Goal: Check status: Check status

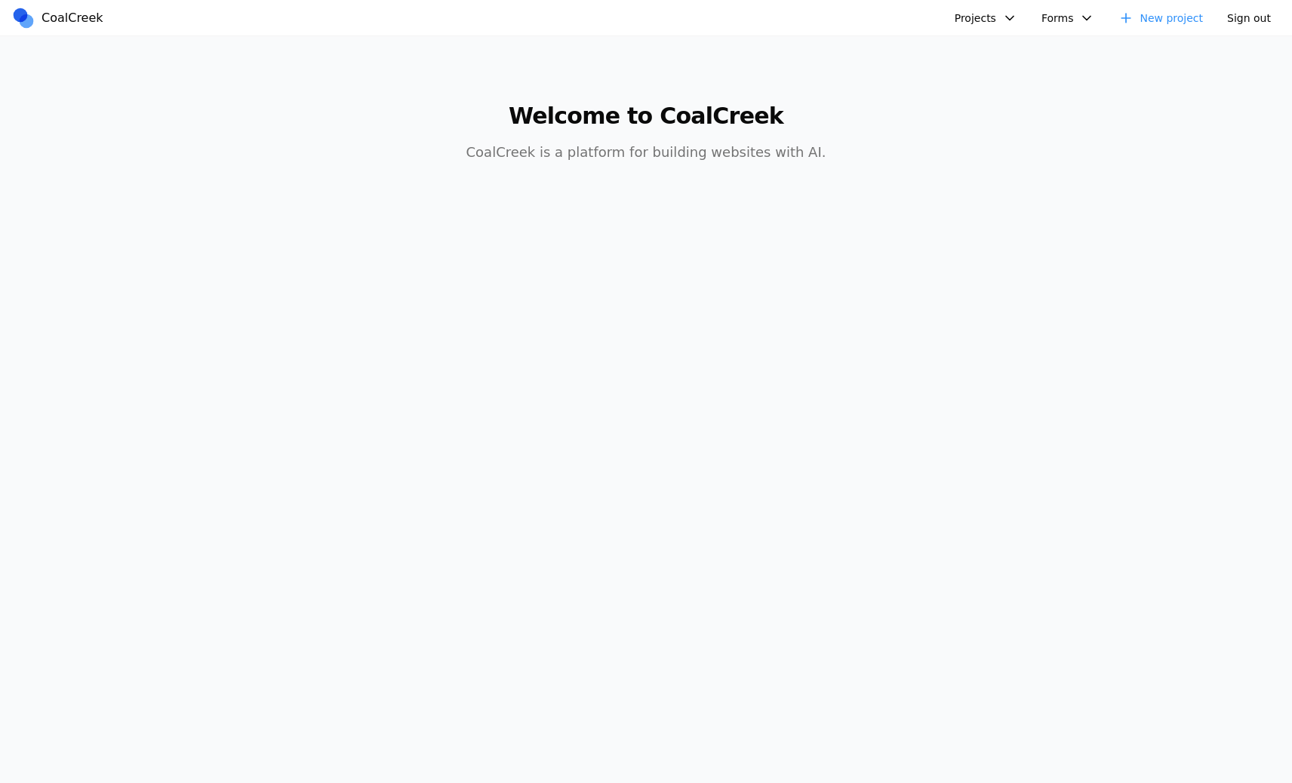
click at [996, 17] on button "Projects" at bounding box center [985, 18] width 81 height 23
click at [1030, 161] on link "[PERSON_NAME]'s Third Birthday Party" at bounding box center [1064, 155] width 217 height 26
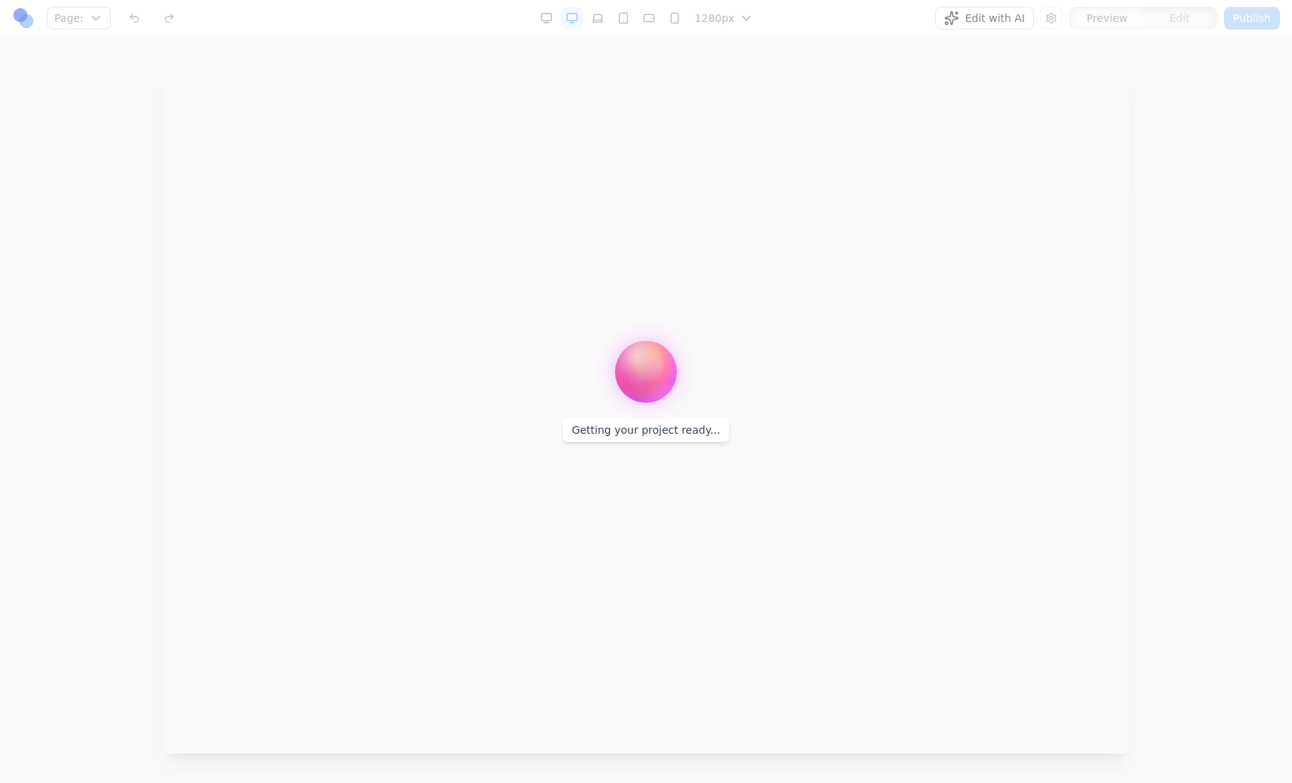
click at [1005, 19] on div at bounding box center [646, 391] width 1292 height 783
click at [592, 424] on span "Getting your project ready..." at bounding box center [646, 430] width 149 height 12
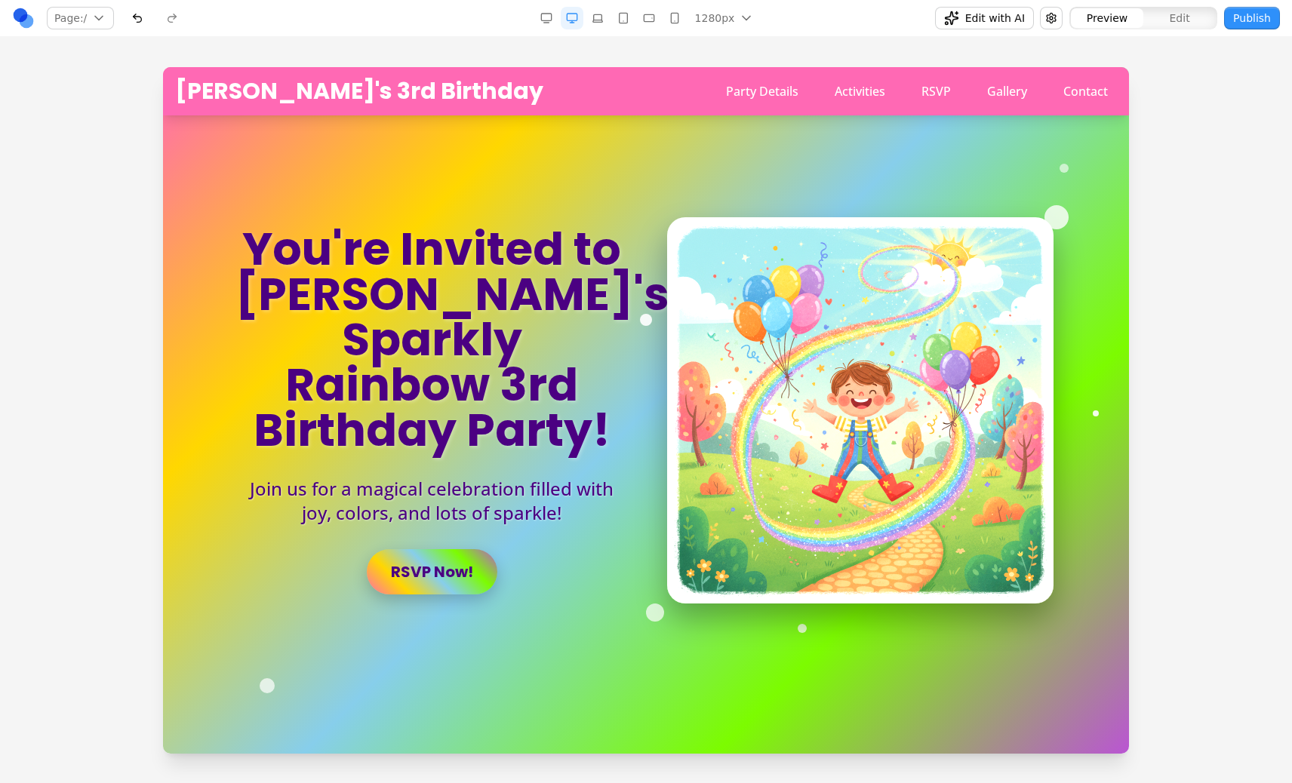
click at [969, 17] on span "Edit with AI" at bounding box center [995, 18] width 60 height 15
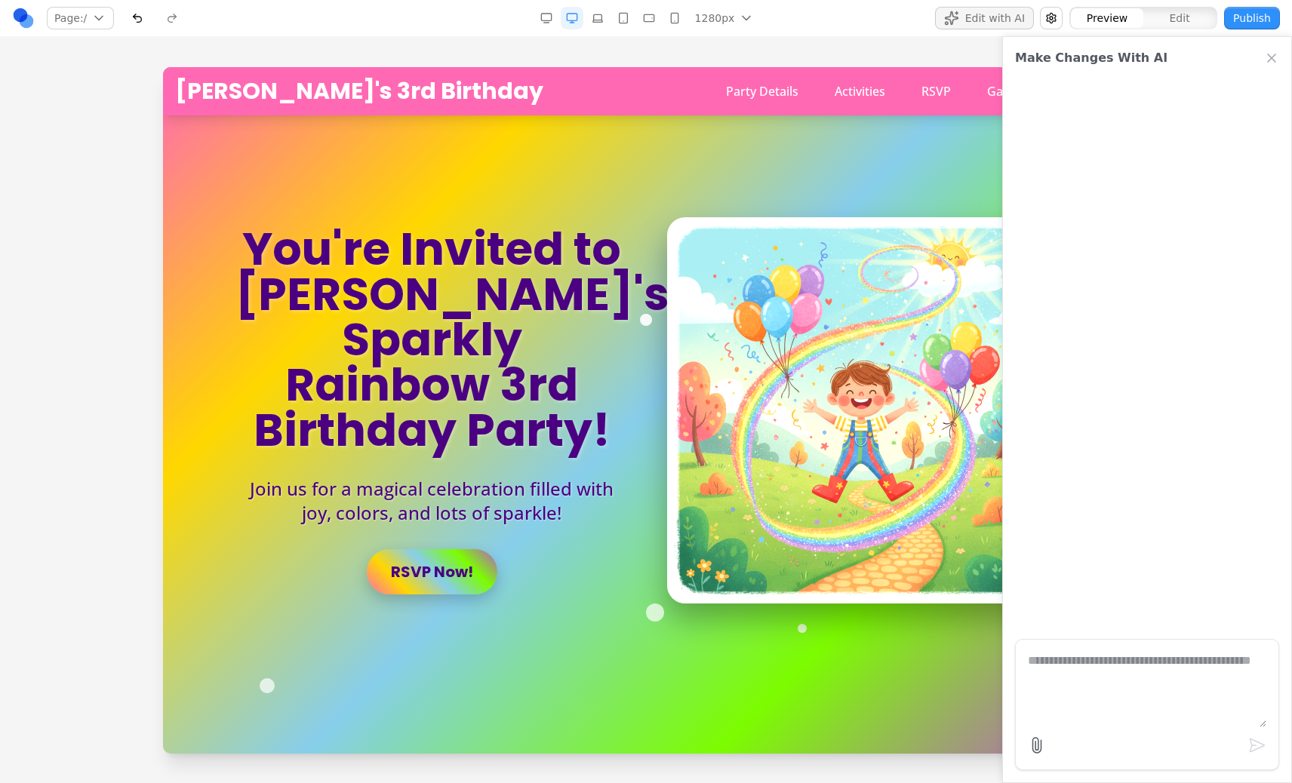
click at [966, 20] on button "Edit with AI" at bounding box center [984, 18] width 99 height 23
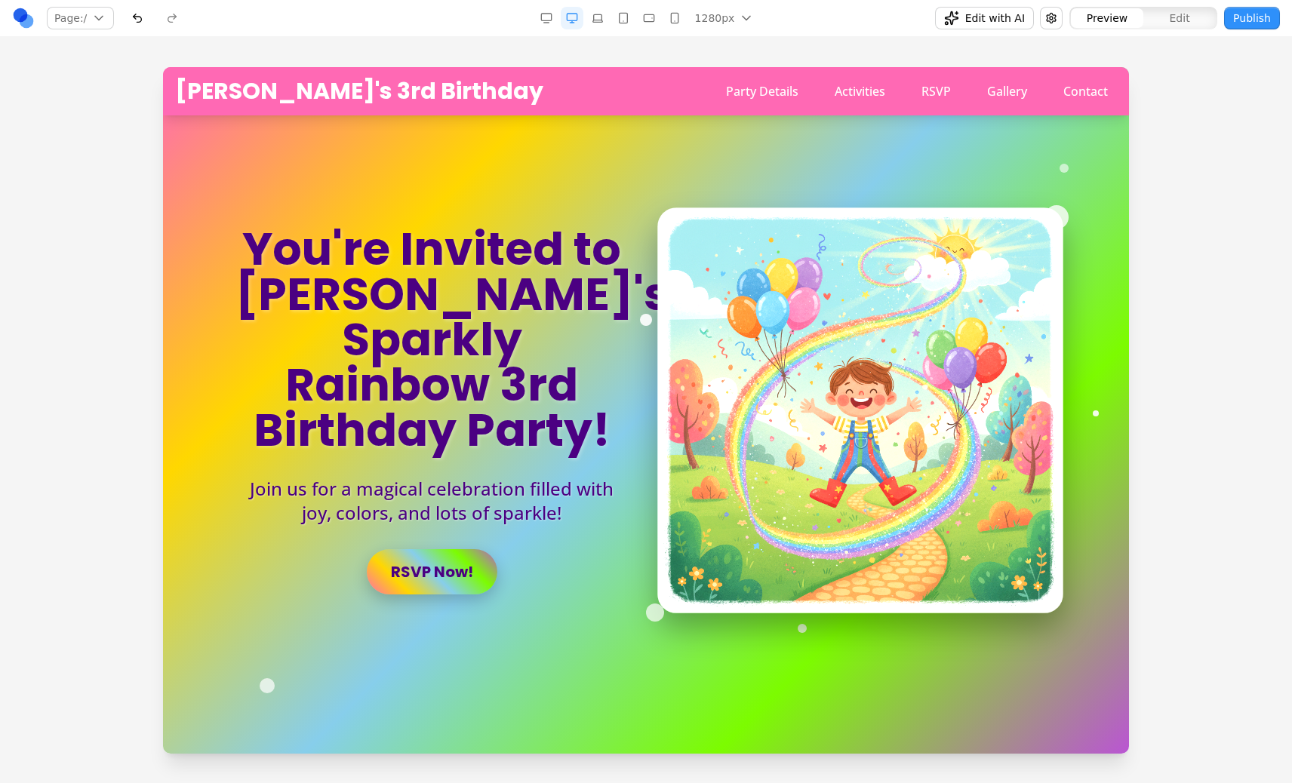
click at [846, 387] on img at bounding box center [860, 410] width 406 height 406
click at [845, 387] on img at bounding box center [860, 410] width 406 height 406
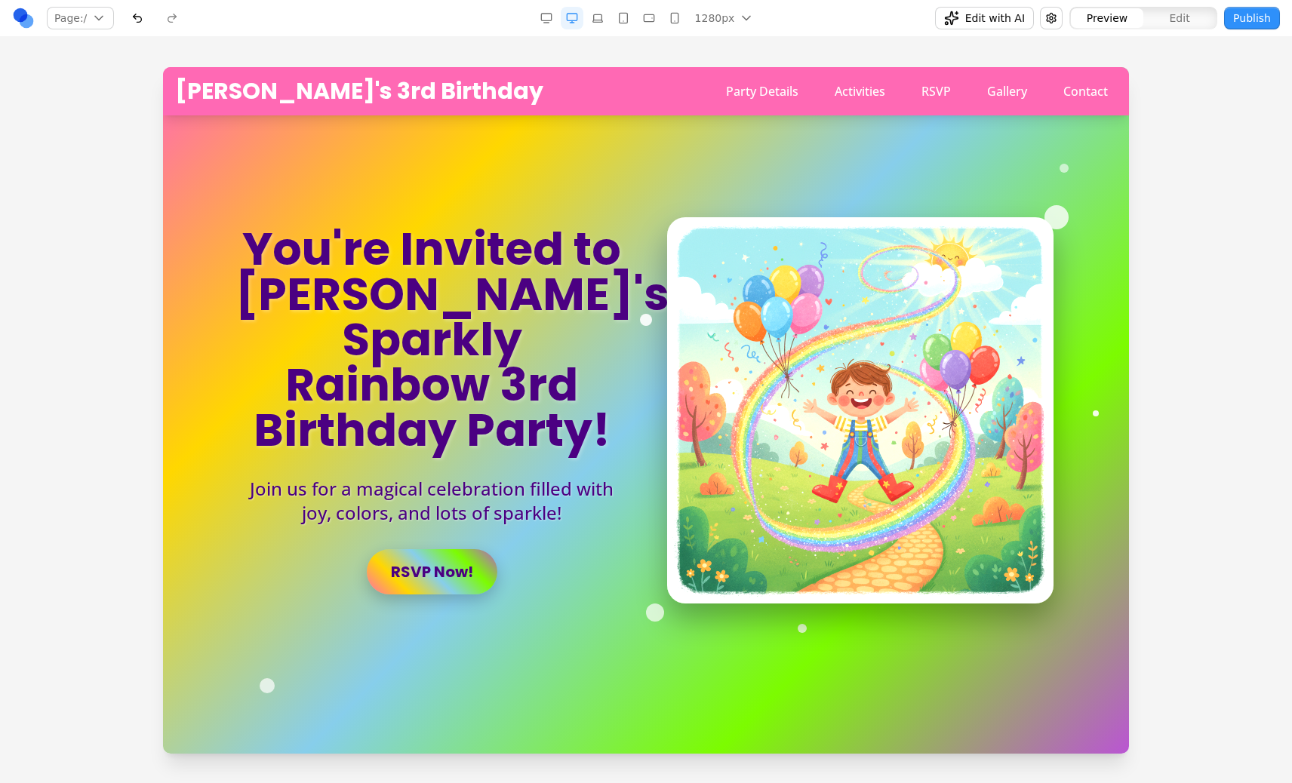
click at [1179, 19] on span "Edit" at bounding box center [1179, 18] width 20 height 15
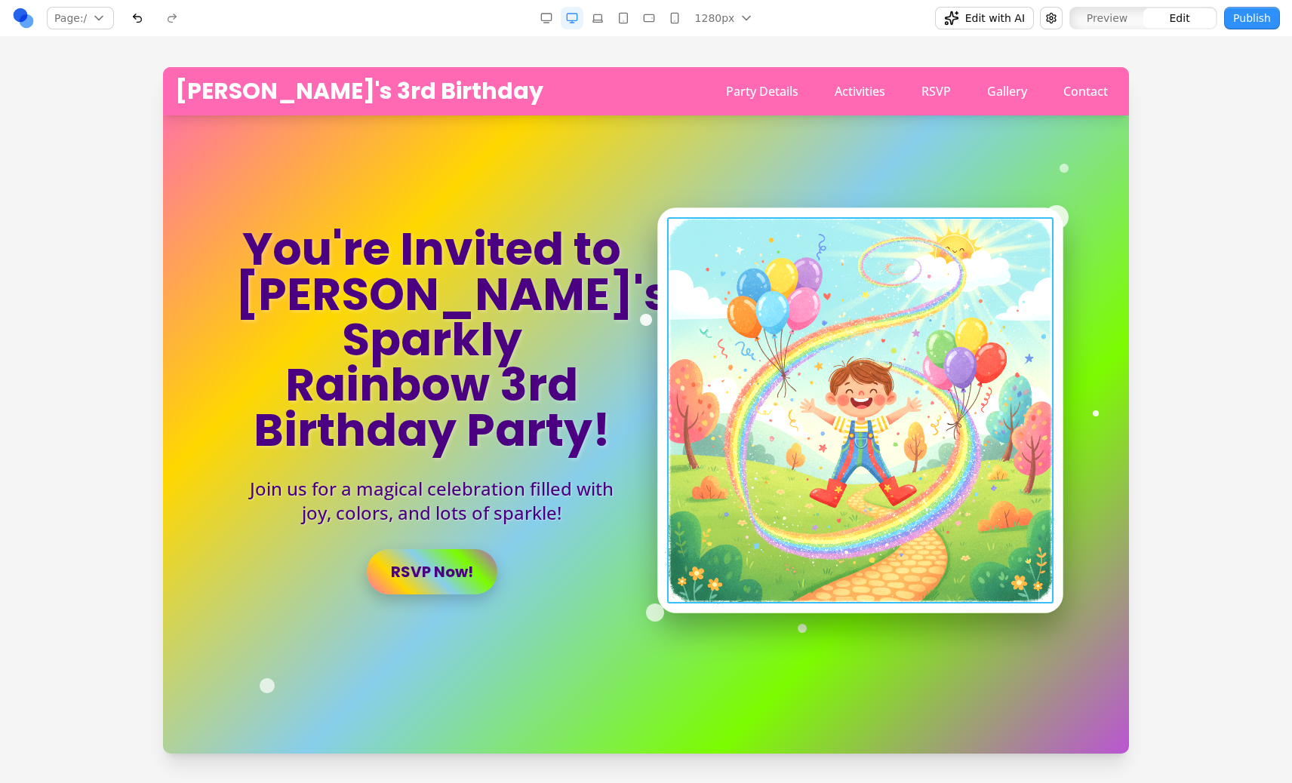
click at [926, 302] on img at bounding box center [860, 410] width 406 height 406
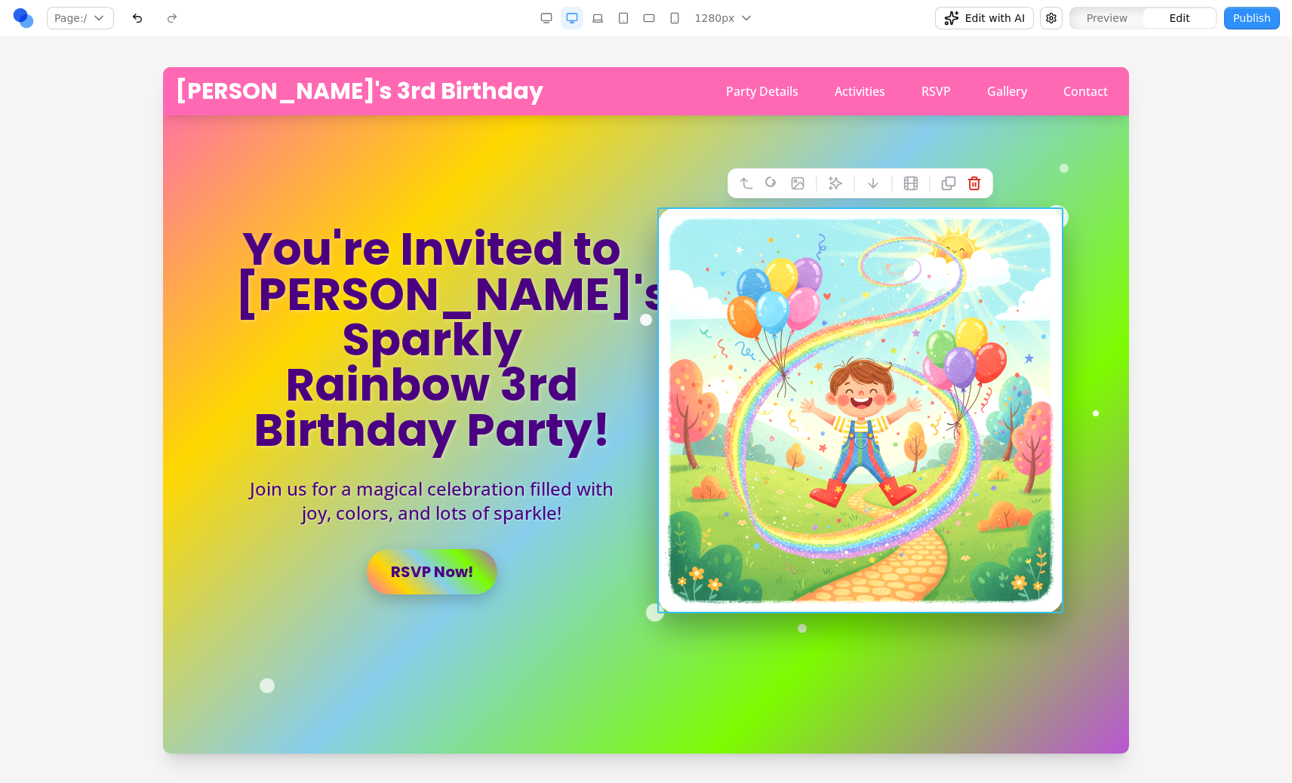
click at [829, 432] on img at bounding box center [860, 410] width 406 height 406
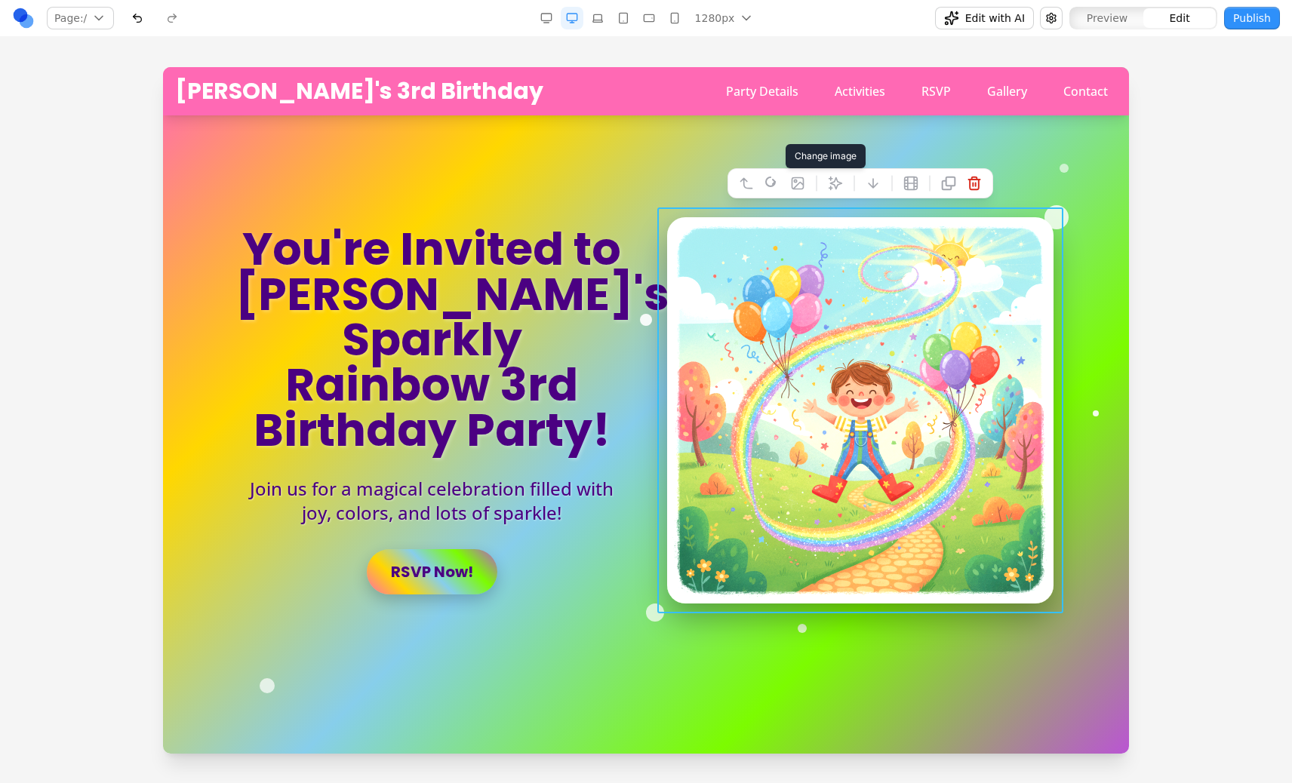
click at [806, 175] on button at bounding box center [797, 183] width 24 height 24
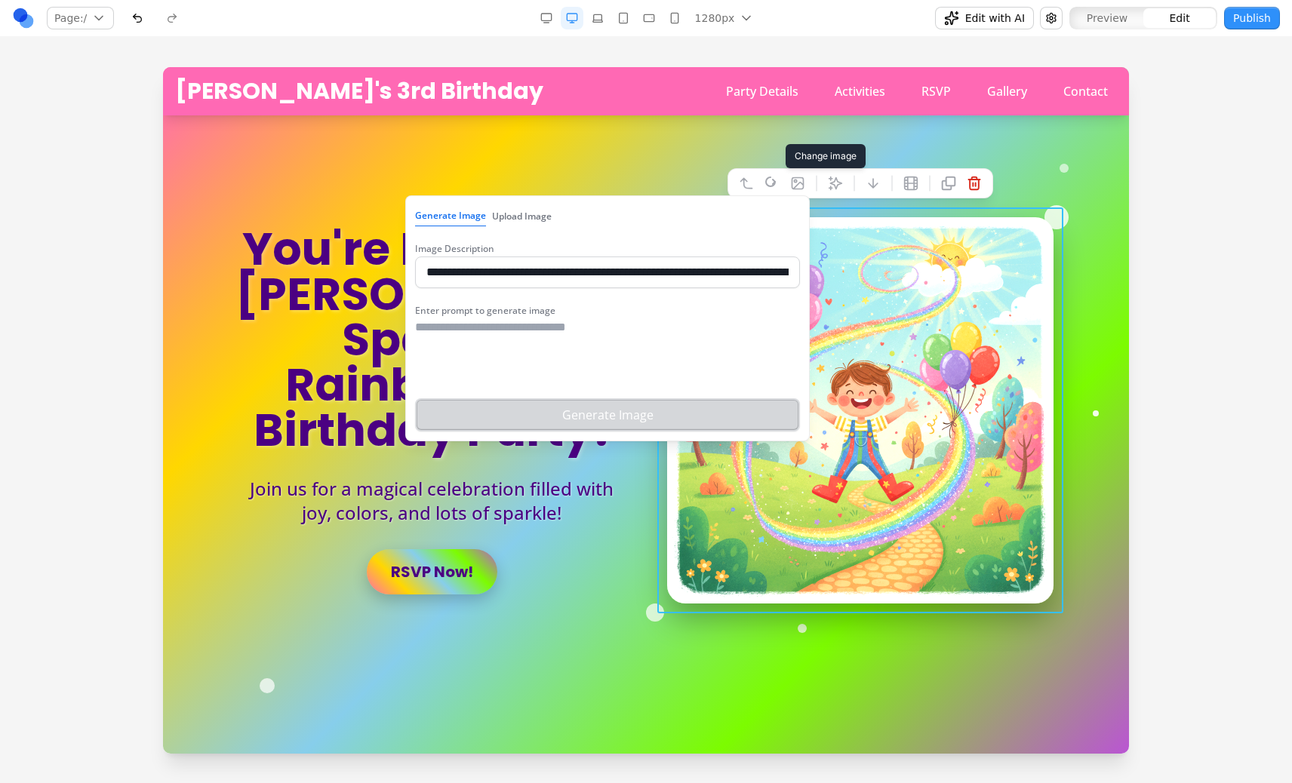
click at [506, 209] on button "Upload Image" at bounding box center [522, 217] width 60 height 20
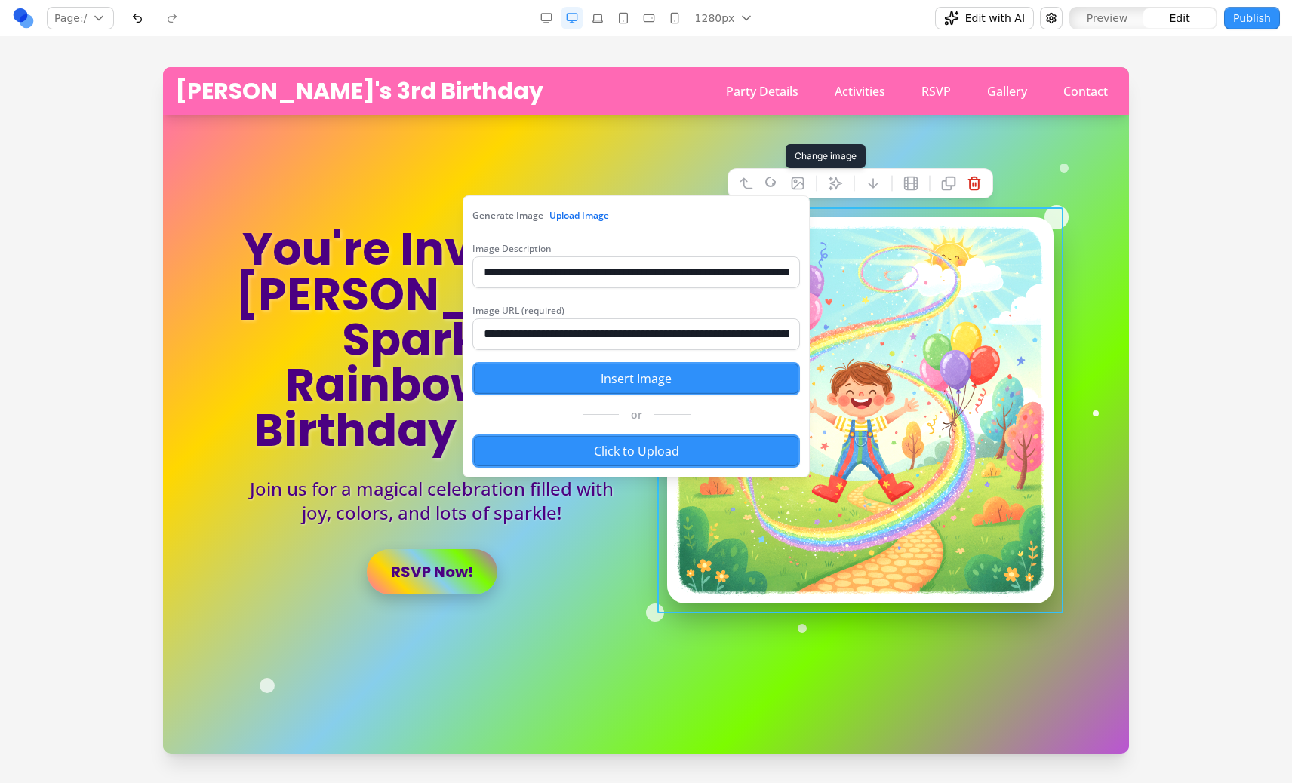
click at [573, 303] on div "**********" at bounding box center [635, 347] width 327 height 95
click at [573, 278] on input "**********" at bounding box center [635, 273] width 327 height 32
click at [573, 344] on input "**********" at bounding box center [635, 334] width 327 height 32
click at [571, 430] on div "**********" at bounding box center [635, 336] width 347 height 282
drag, startPoint x: 571, startPoint y: 426, endPoint x: 653, endPoint y: 417, distance: 82.0
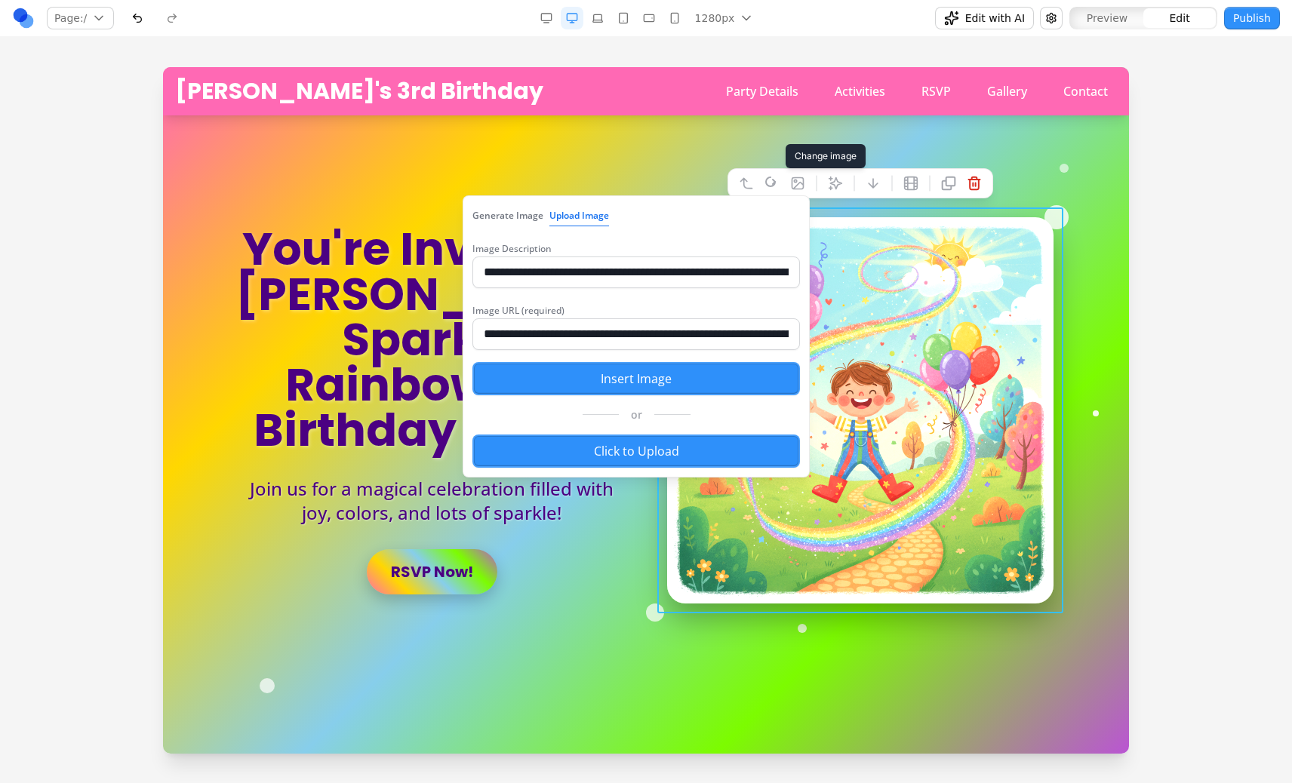
click at [653, 417] on div "**********" at bounding box center [635, 336] width 347 height 282
click at [829, 188] on icon at bounding box center [835, 183] width 13 height 13
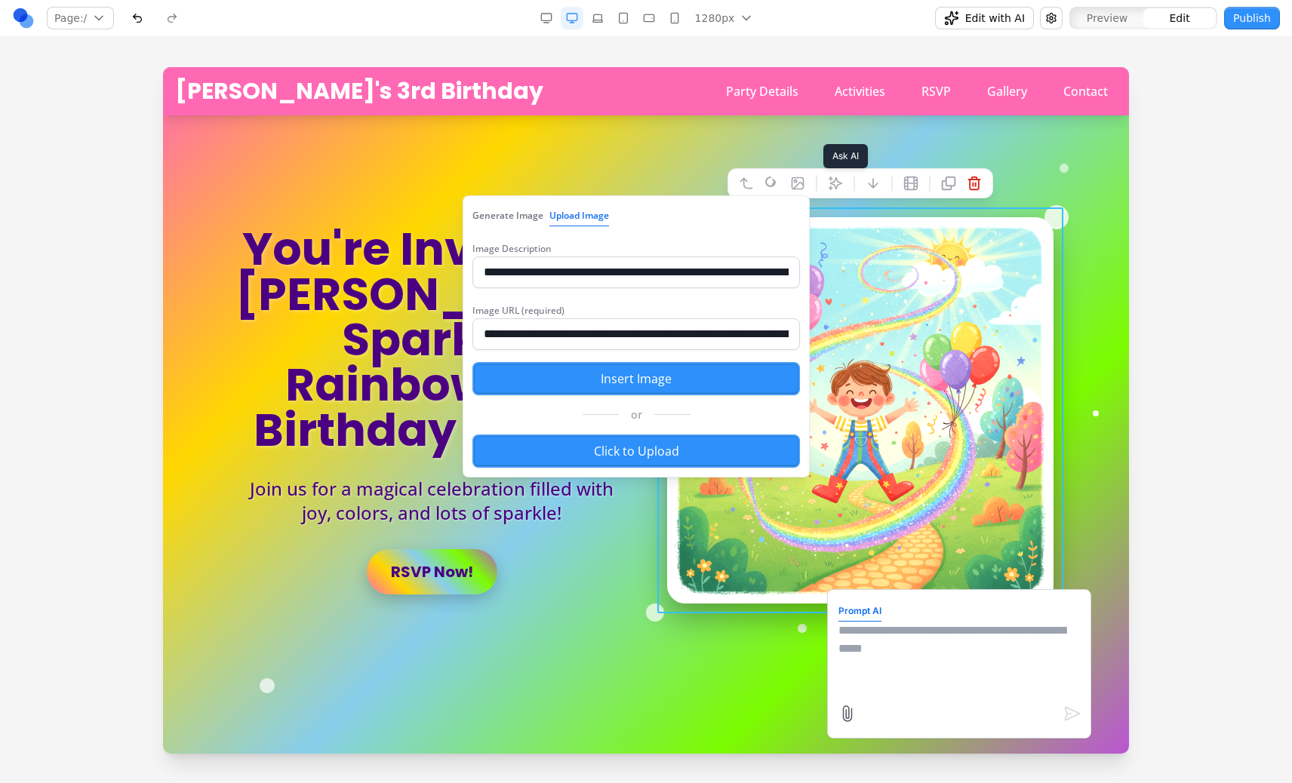
click at [823, 192] on button at bounding box center [835, 183] width 24 height 24
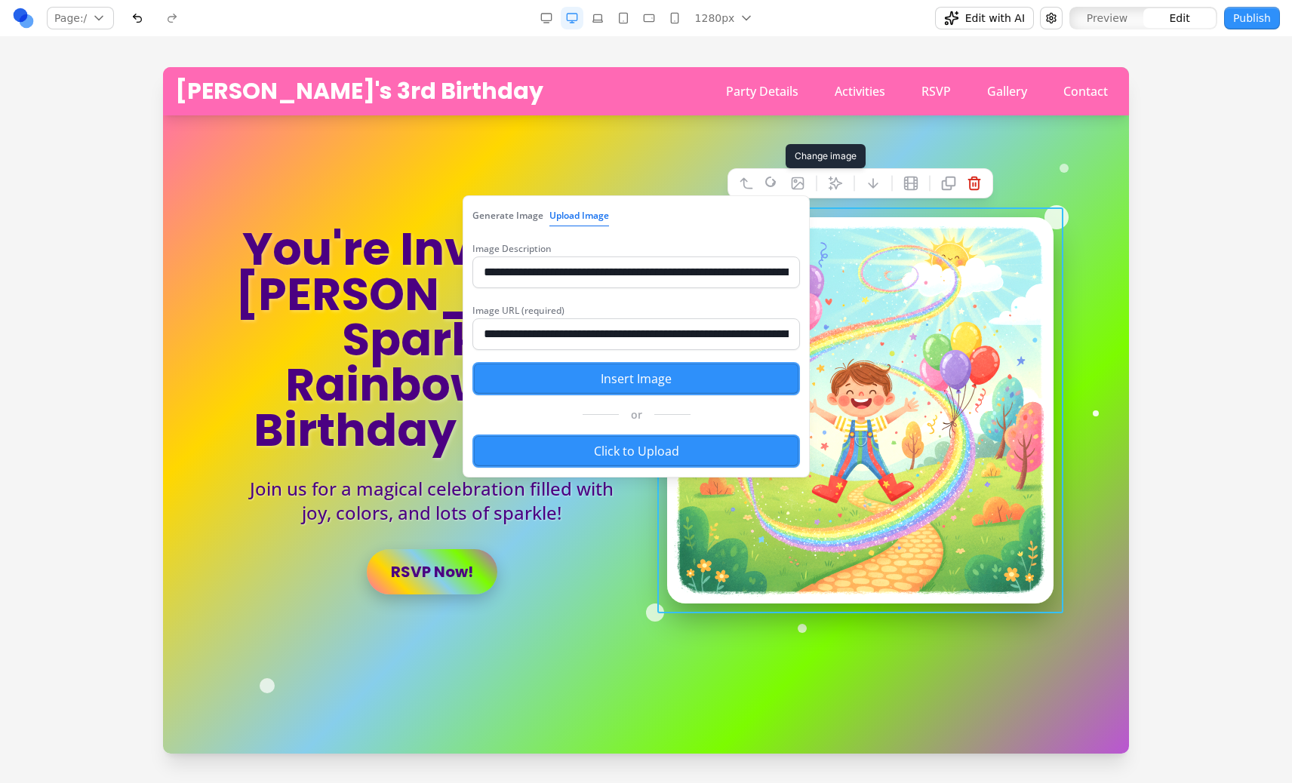
click at [804, 186] on button at bounding box center [797, 183] width 24 height 24
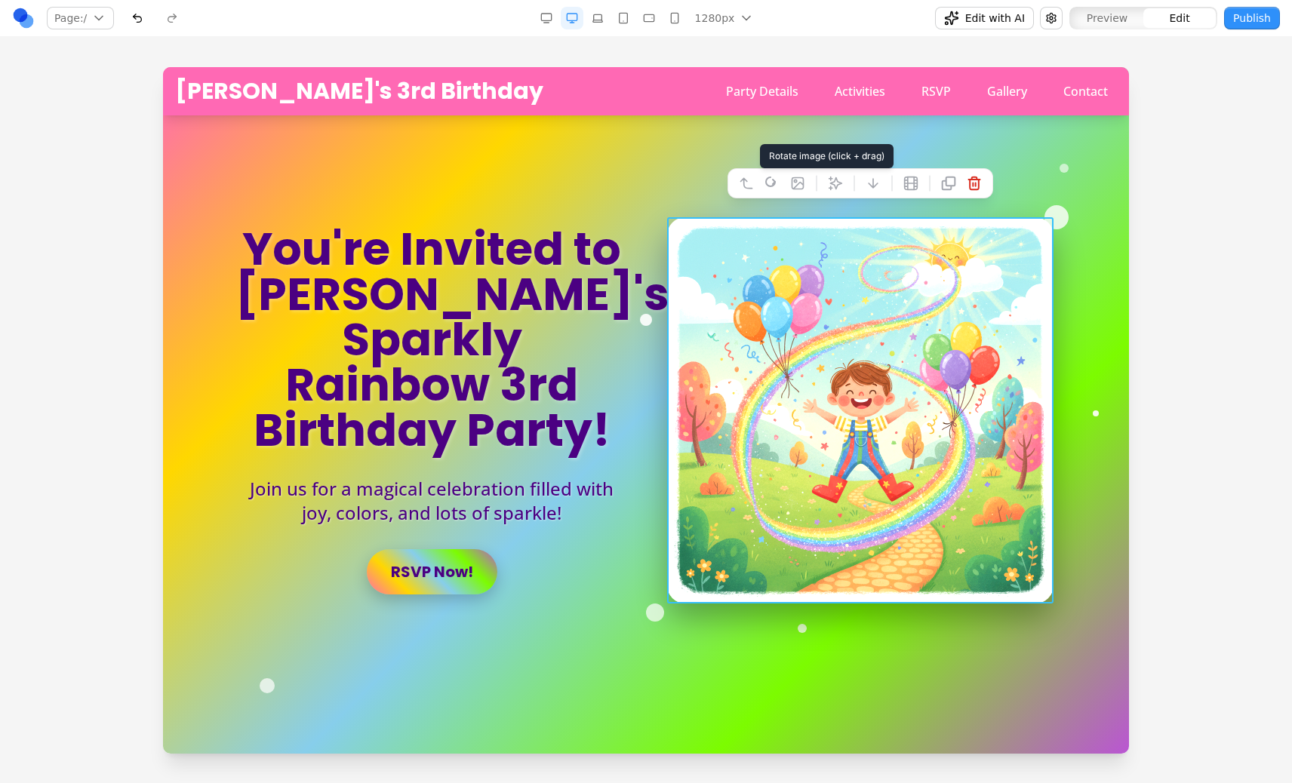
click at [769, 186] on icon at bounding box center [770, 181] width 9 height 9
click at [728, 184] on div at bounding box center [860, 183] width 266 height 30
click at [739, 184] on icon at bounding box center [746, 183] width 15 height 15
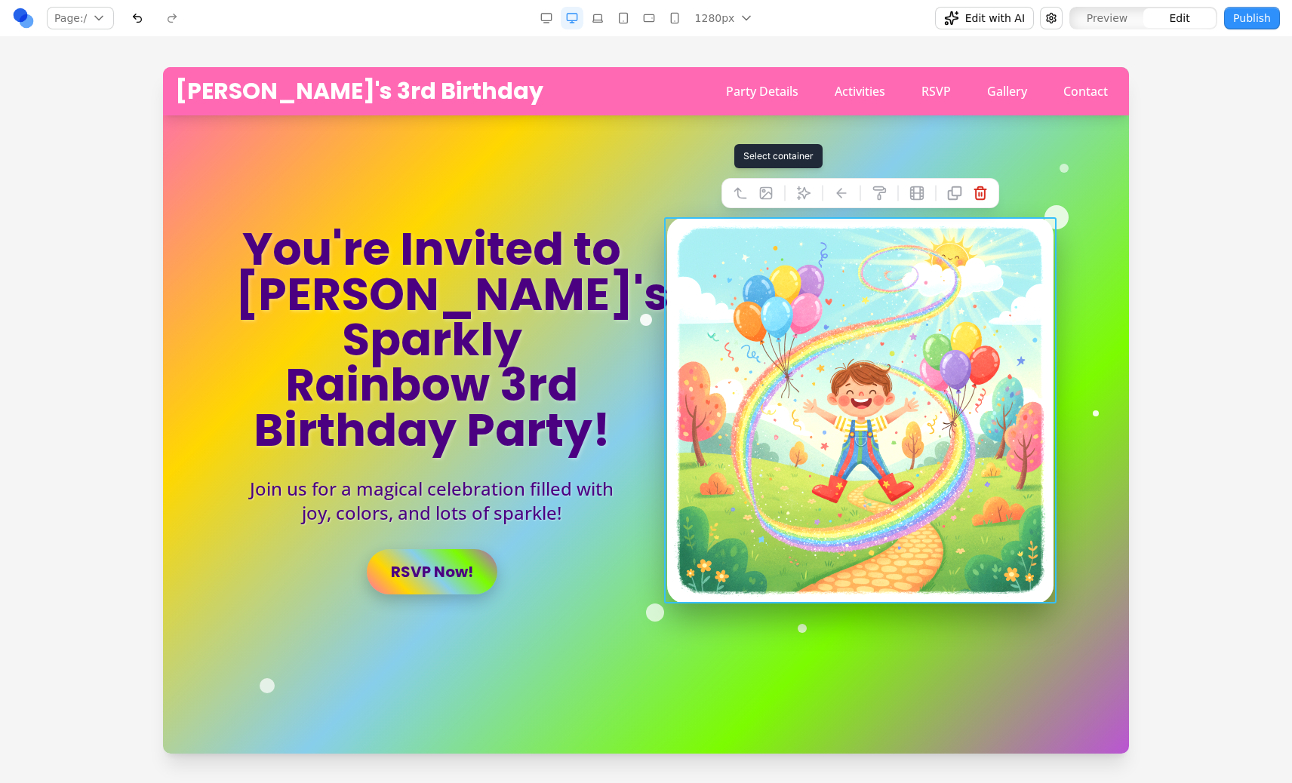
click at [739, 184] on button at bounding box center [740, 193] width 24 height 24
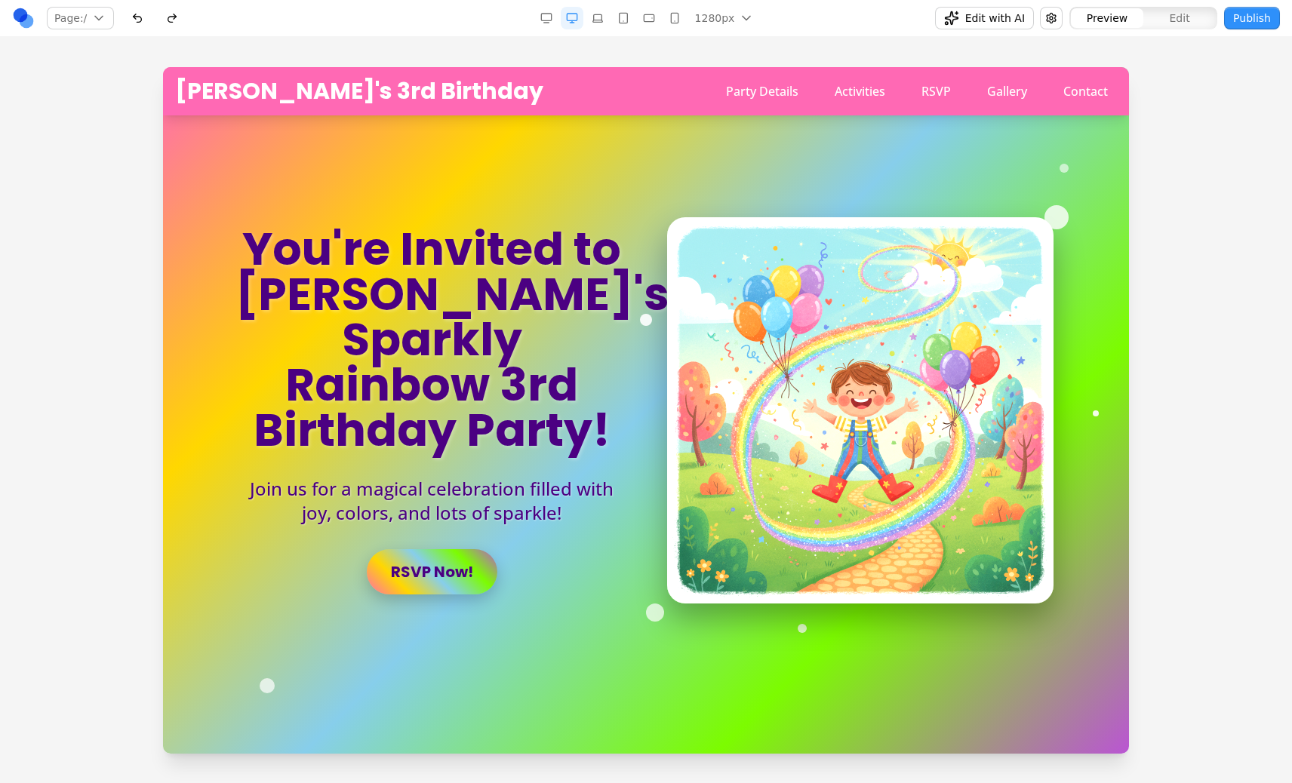
click at [963, 25] on button "Edit with AI" at bounding box center [984, 18] width 99 height 23
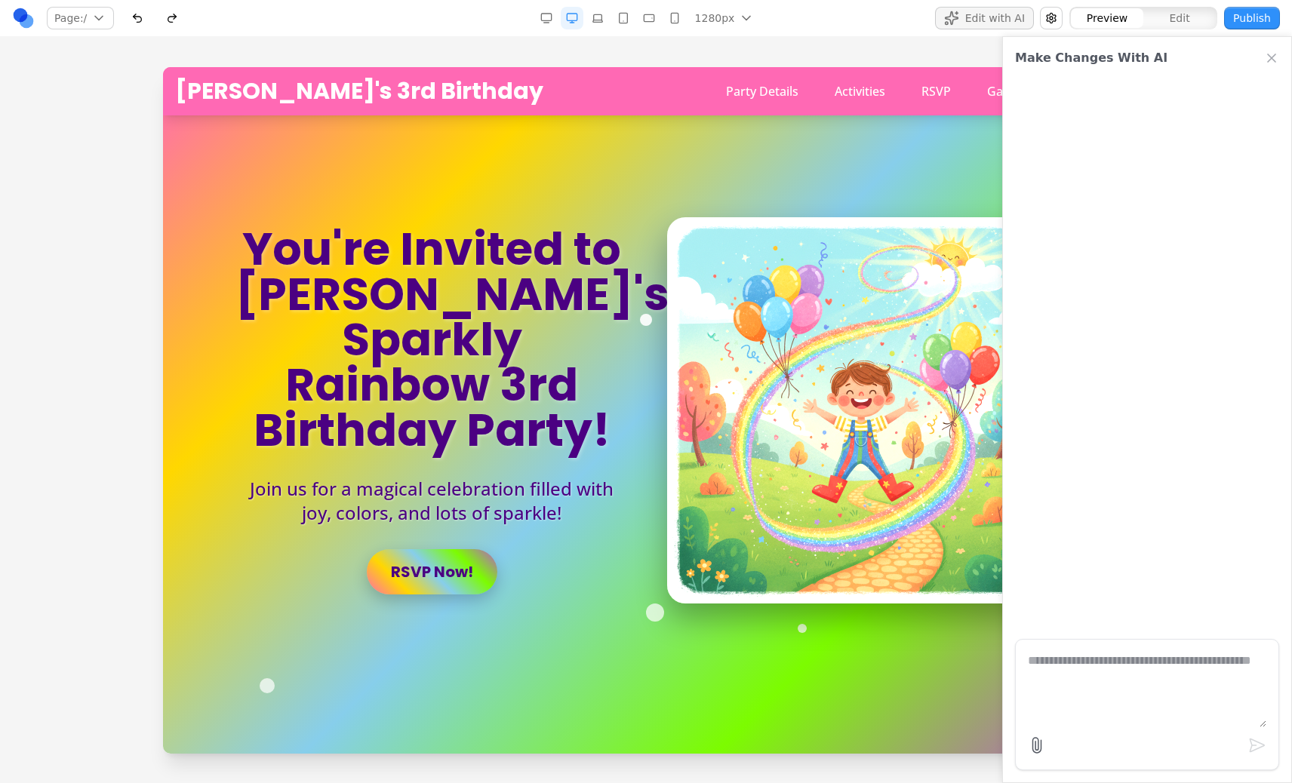
click at [963, 25] on button "Edit with AI" at bounding box center [984, 18] width 99 height 23
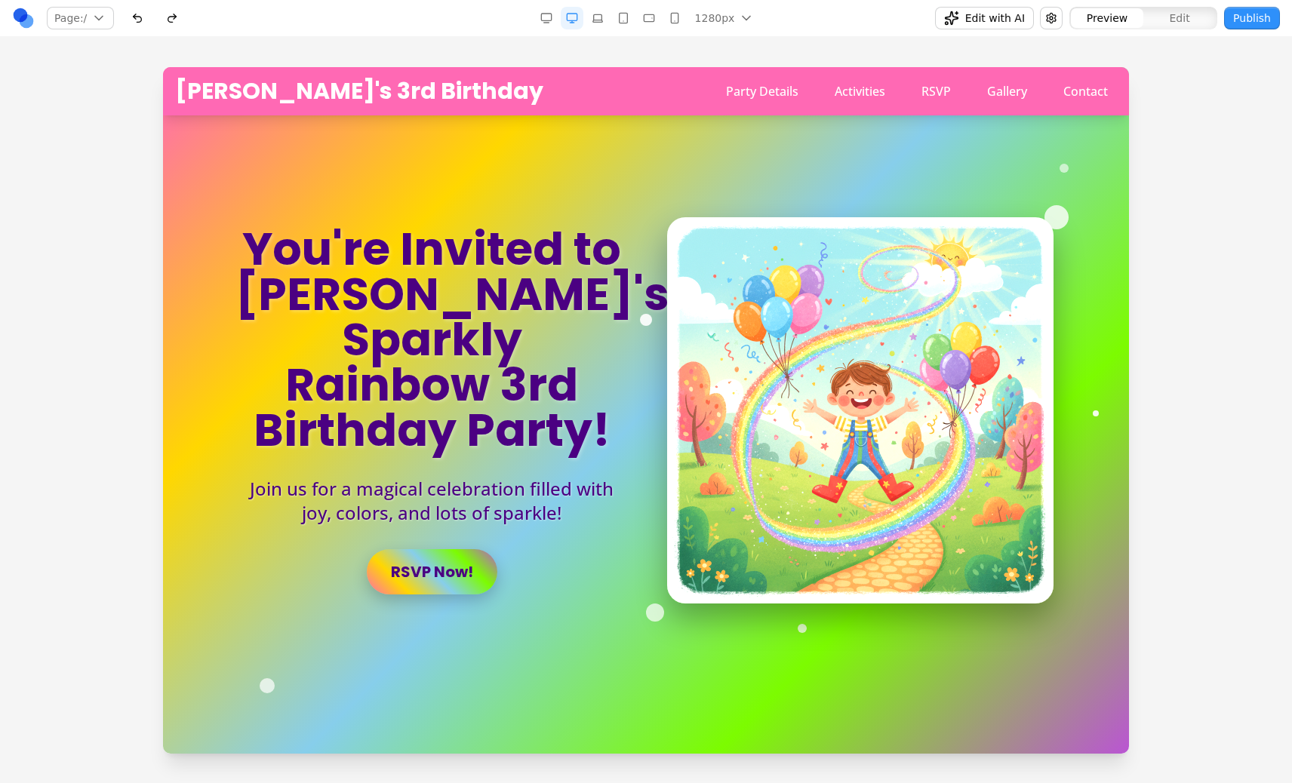
click at [1058, 12] on button "button" at bounding box center [1051, 18] width 23 height 23
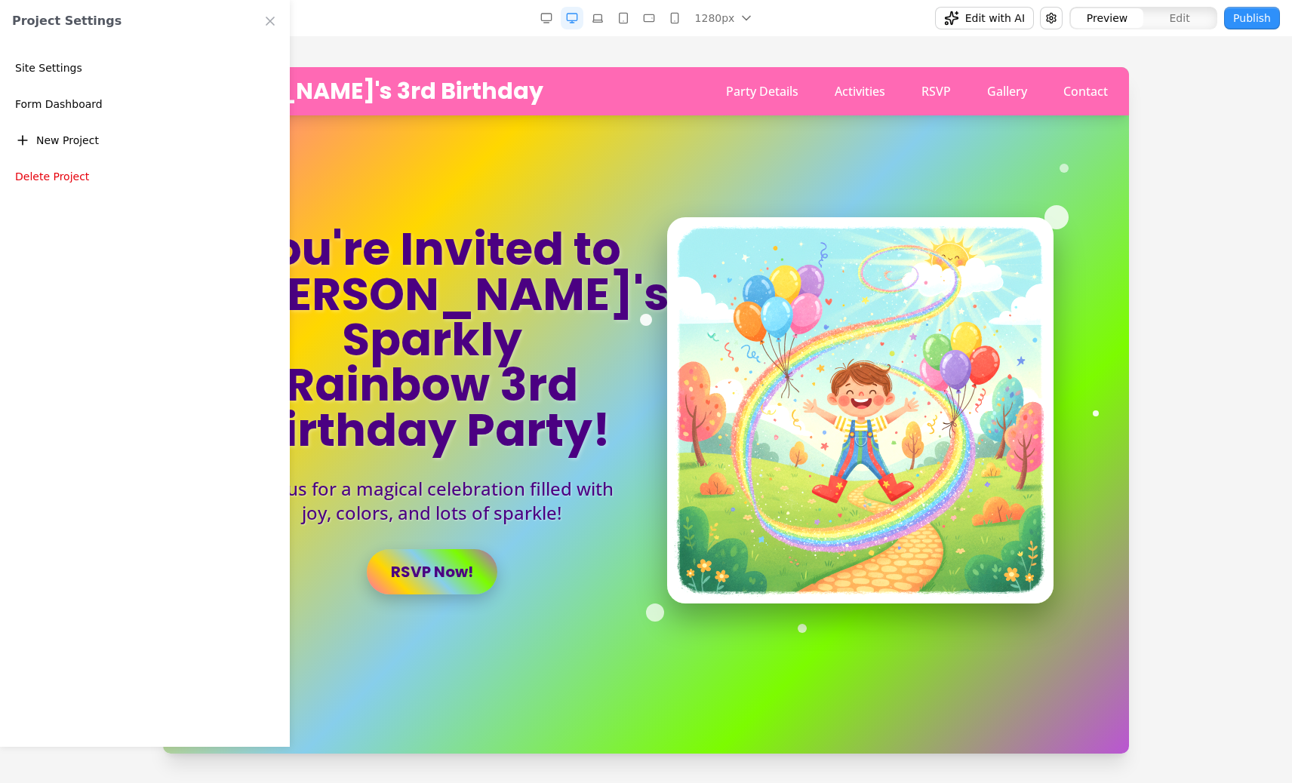
click at [1058, 12] on button "button" at bounding box center [1051, 18] width 23 height 23
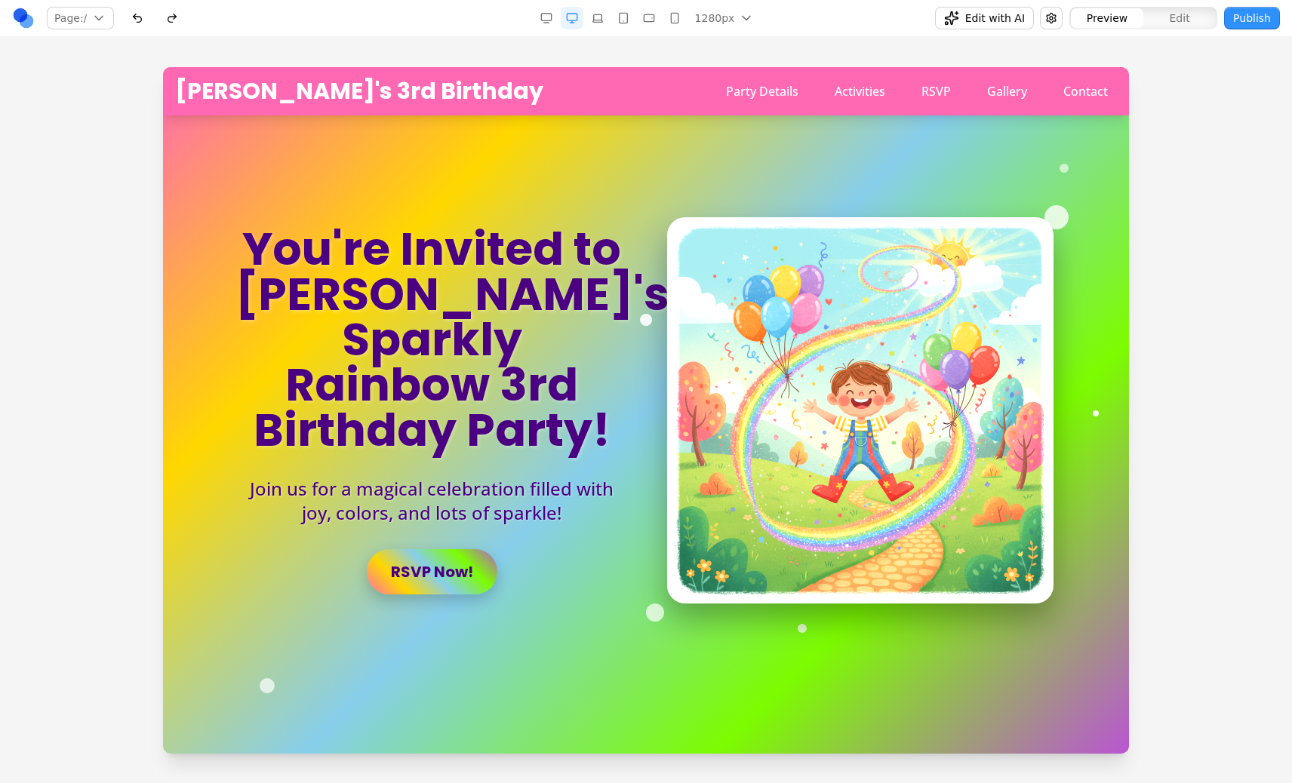
click at [1058, 12] on button "button" at bounding box center [1051, 18] width 23 height 23
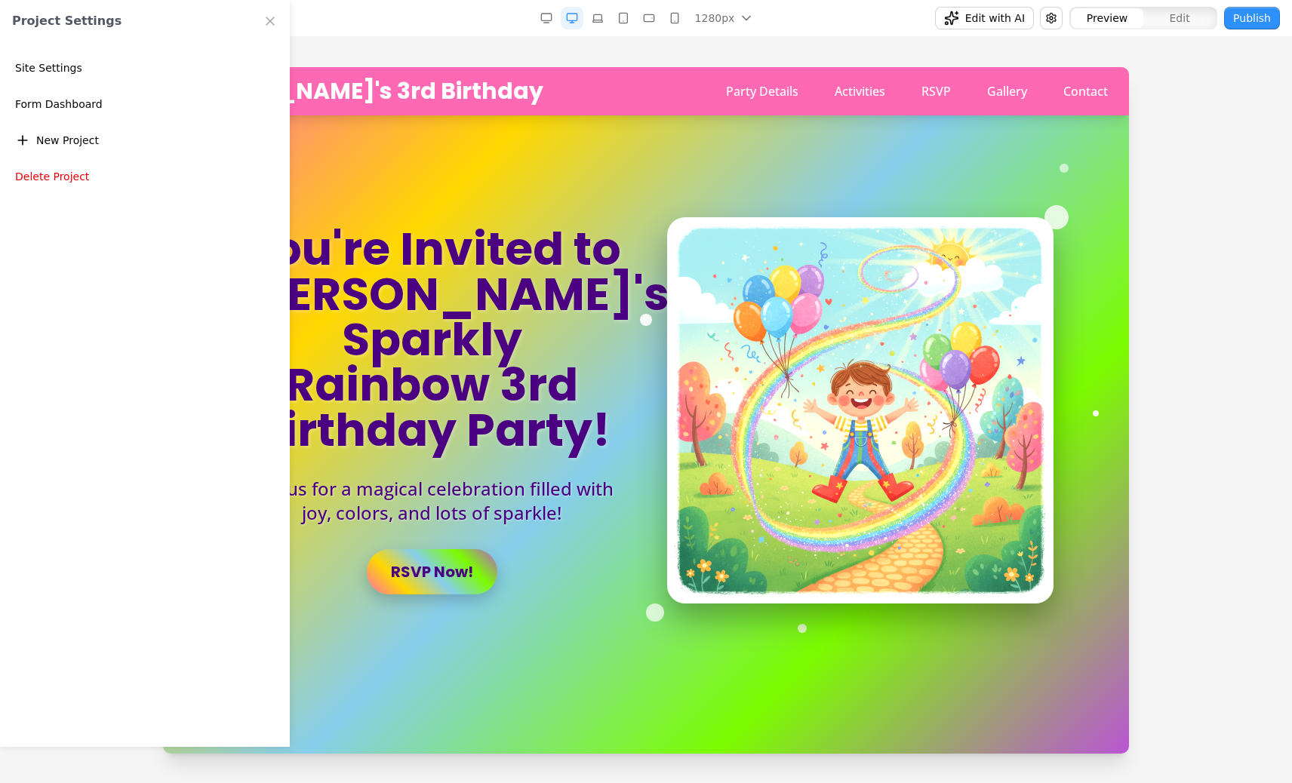
click at [1058, 12] on button "button" at bounding box center [1051, 18] width 23 height 23
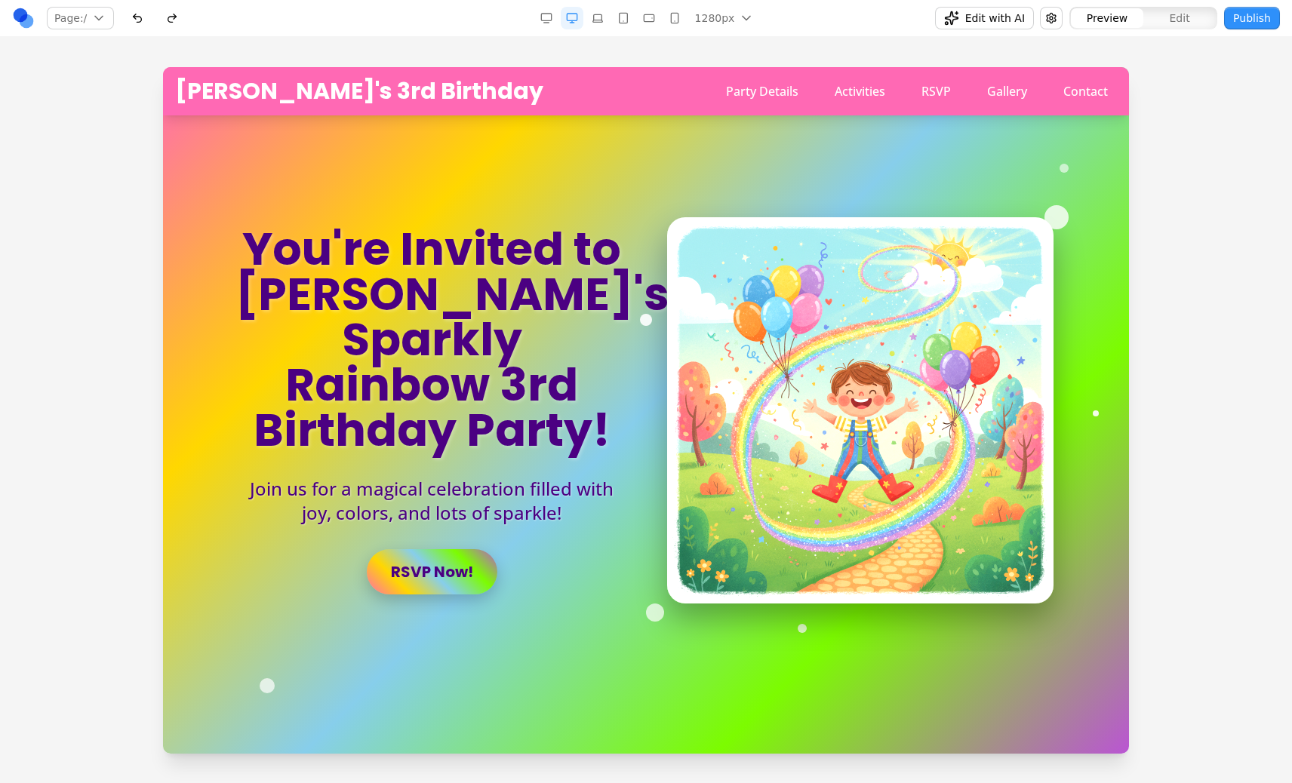
click at [1058, 12] on button "button" at bounding box center [1051, 18] width 23 height 23
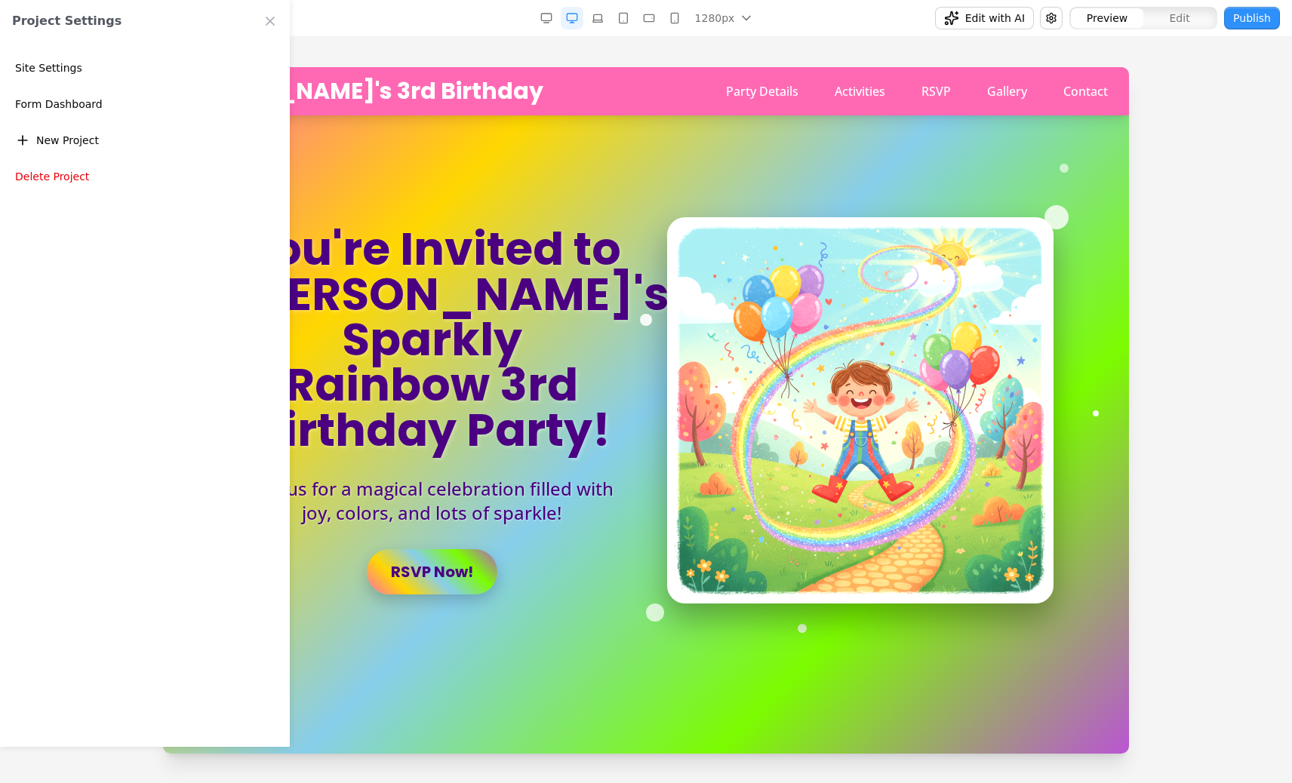
click at [1058, 12] on button "button" at bounding box center [1051, 18] width 23 height 23
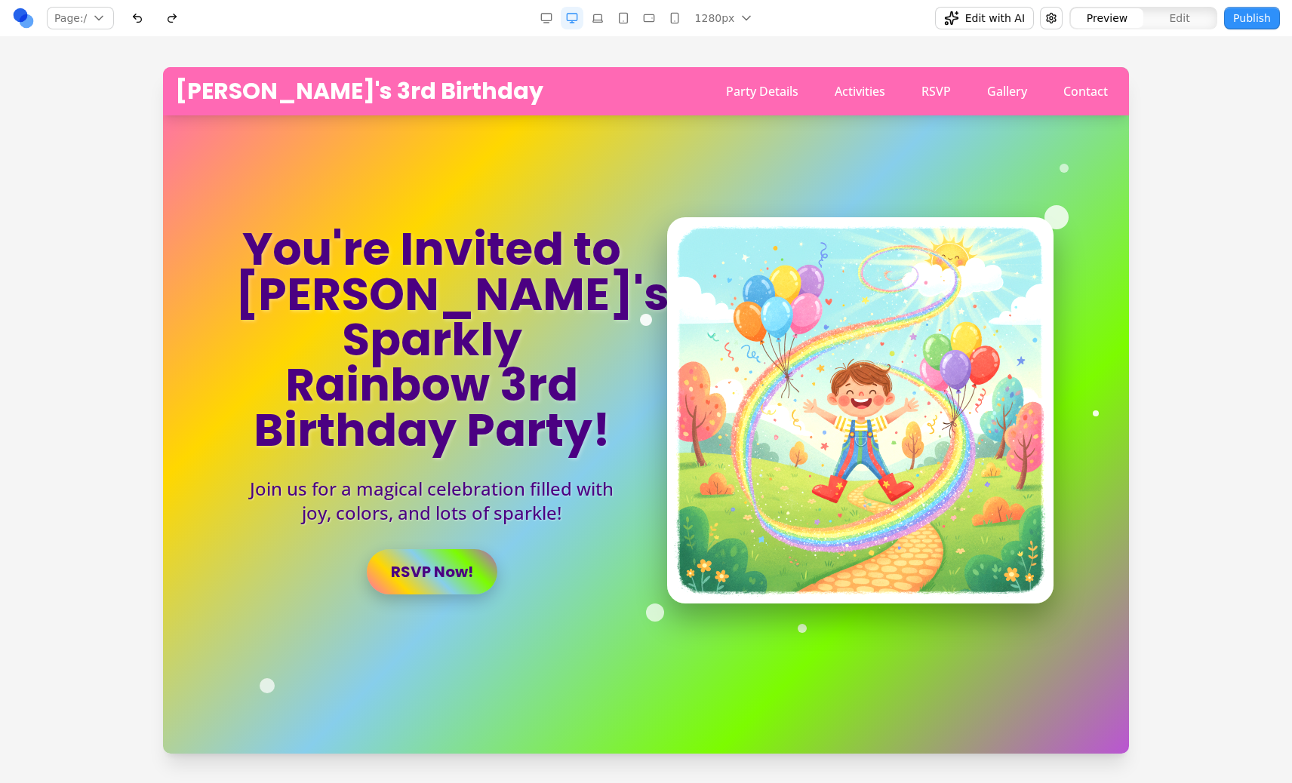
click at [970, 29] on button "Edit with AI" at bounding box center [984, 18] width 99 height 23
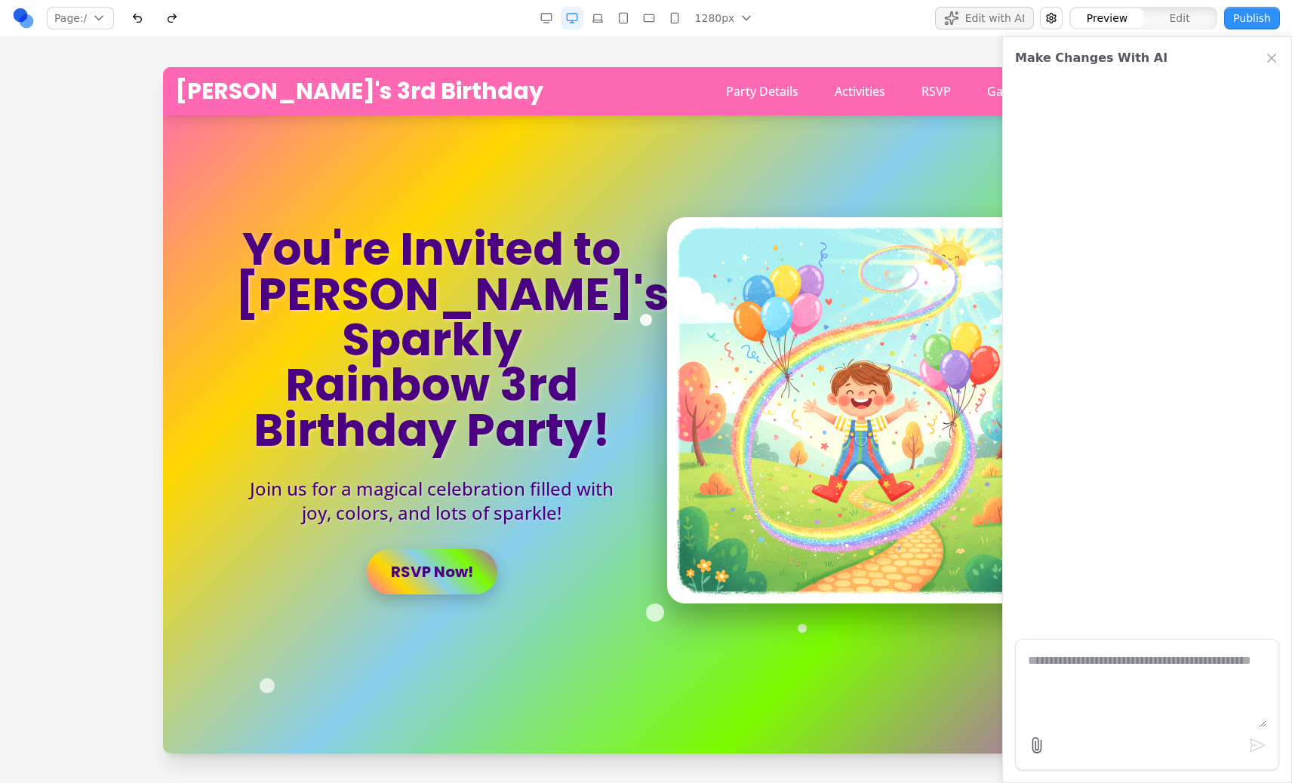
click at [963, 26] on button "Edit with AI" at bounding box center [984, 18] width 99 height 23
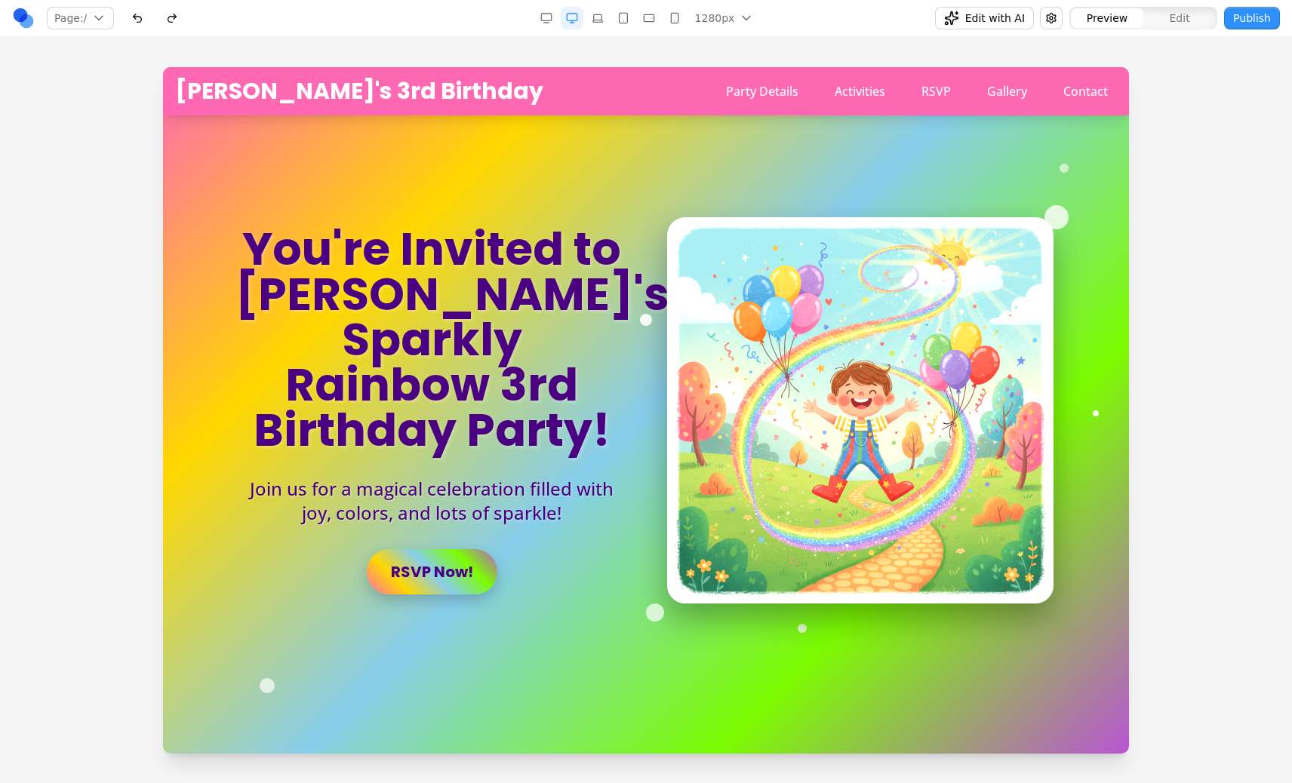
click at [963, 26] on button "Edit with AI" at bounding box center [984, 18] width 99 height 23
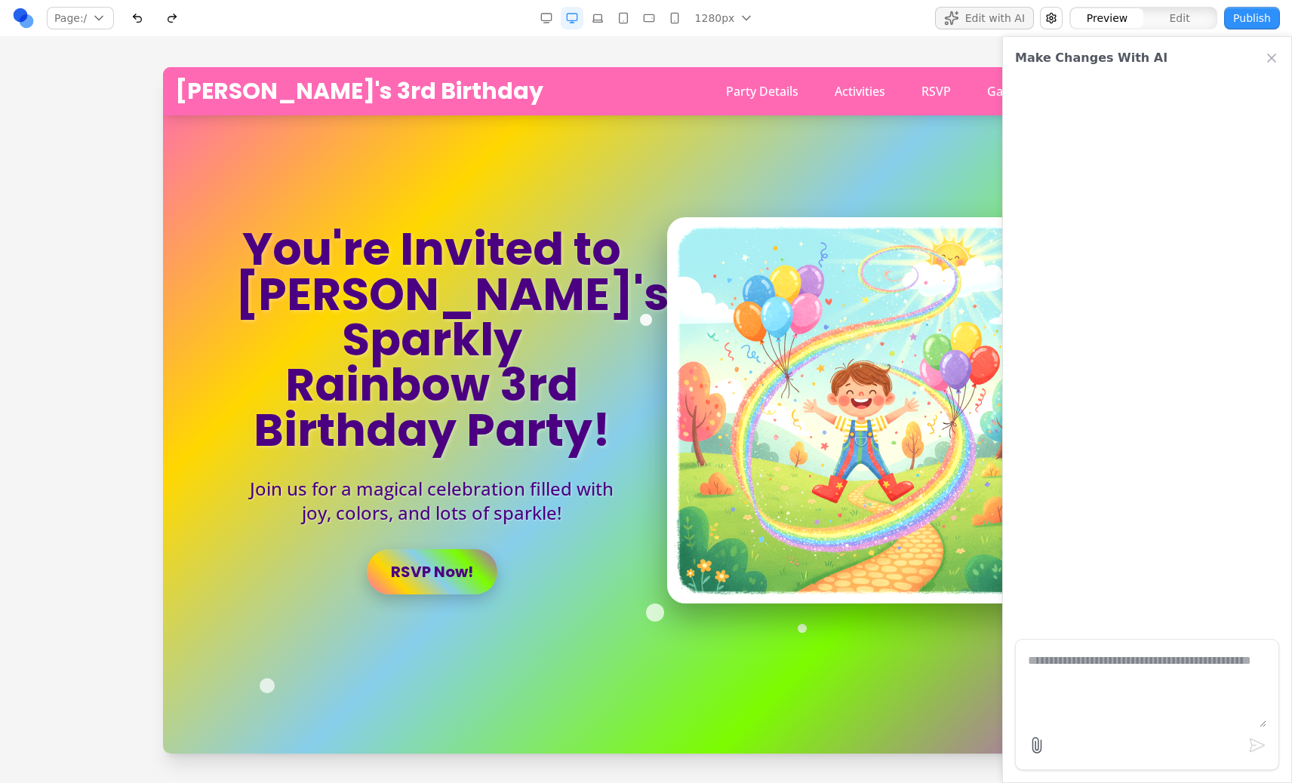
click at [963, 26] on button "Edit with AI" at bounding box center [984, 18] width 99 height 23
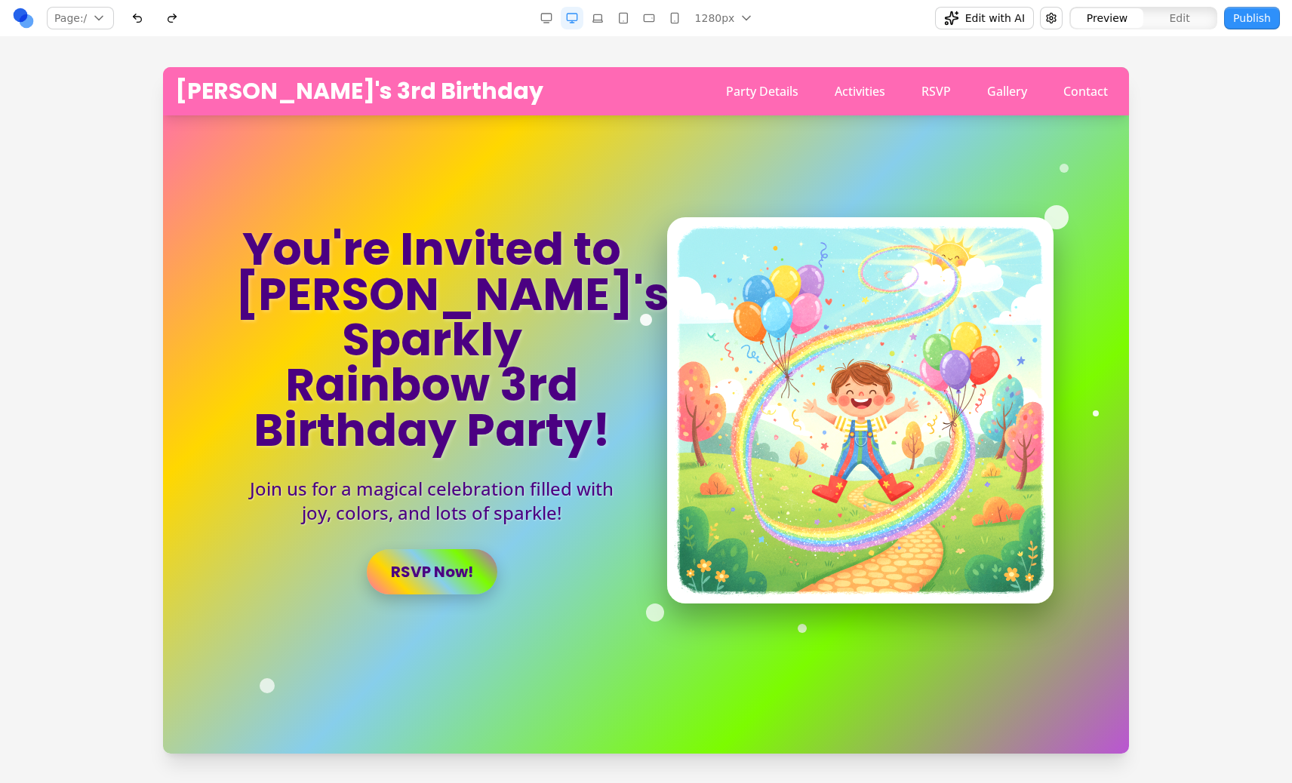
click at [917, 26] on div "Edit with AI Preview Edit Publish" at bounding box center [1072, 18] width 414 height 24
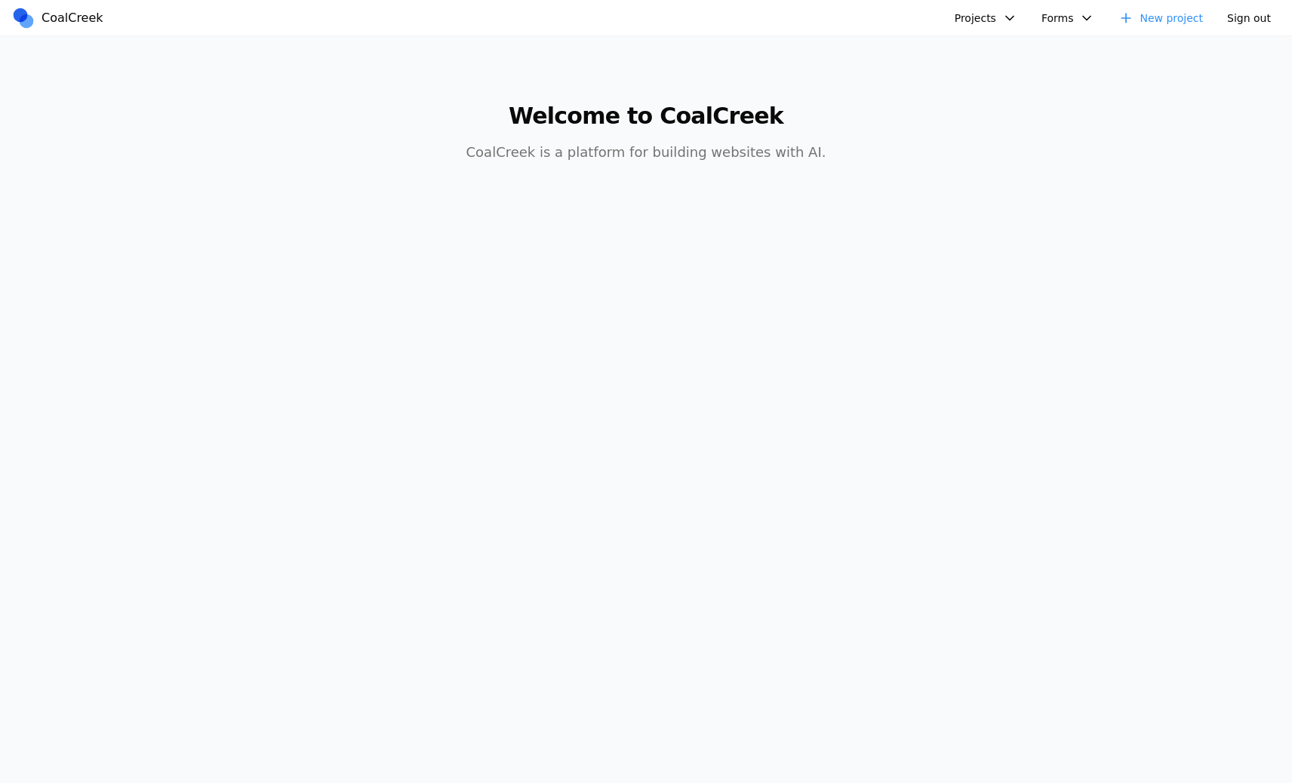
click at [972, 19] on button "Projects" at bounding box center [985, 18] width 81 height 23
click at [1003, 146] on link "[PERSON_NAME]'s Third Birthday Party" at bounding box center [1064, 155] width 217 height 26
click at [1068, 14] on button "Forms" at bounding box center [1068, 18] width 72 height 23
click at [1059, 93] on link "Test" at bounding box center [1151, 104] width 217 height 26
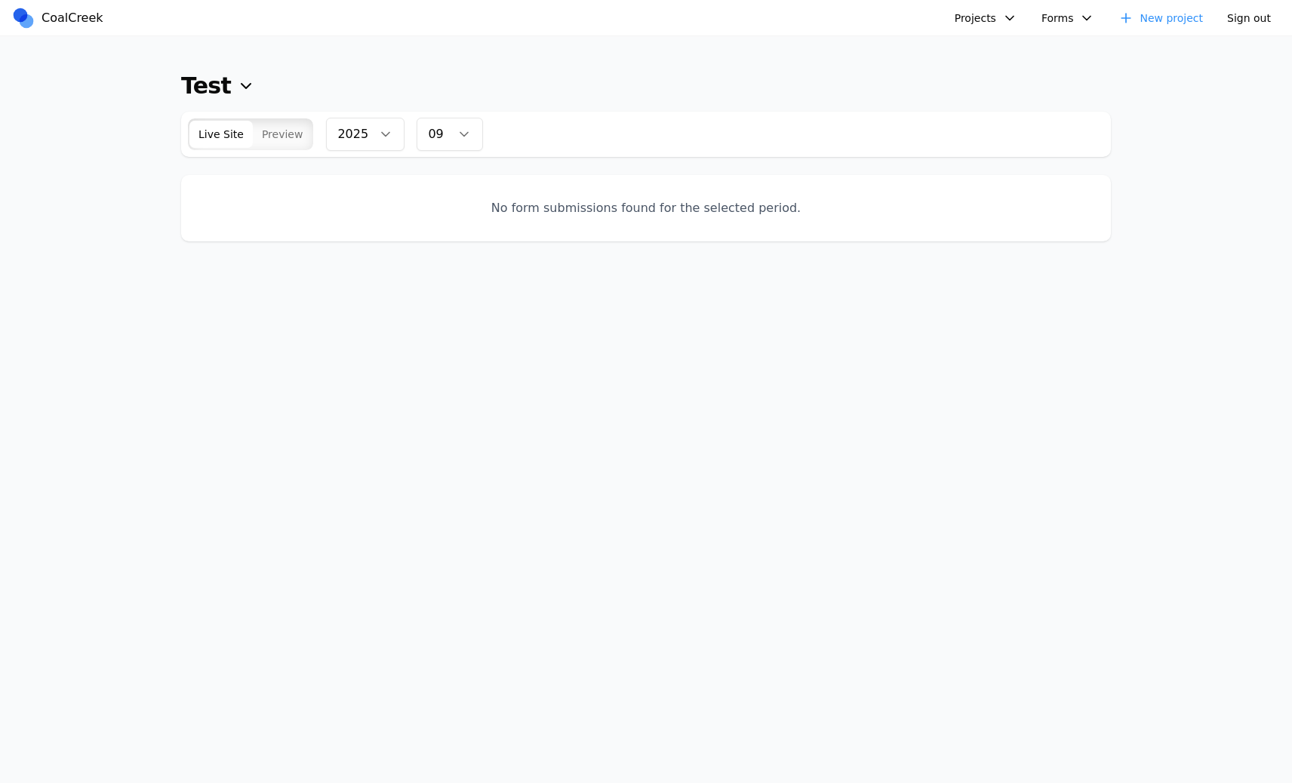
click at [999, 26] on button "Projects" at bounding box center [985, 18] width 81 height 23
click at [1065, 25] on button "Forms" at bounding box center [1068, 18] width 72 height 23
click at [1060, 96] on link "Test" at bounding box center [1151, 104] width 217 height 26
click at [1062, 17] on button "Forms" at bounding box center [1068, 18] width 72 height 23
click at [1055, 45] on link "Test" at bounding box center [1151, 52] width 217 height 26
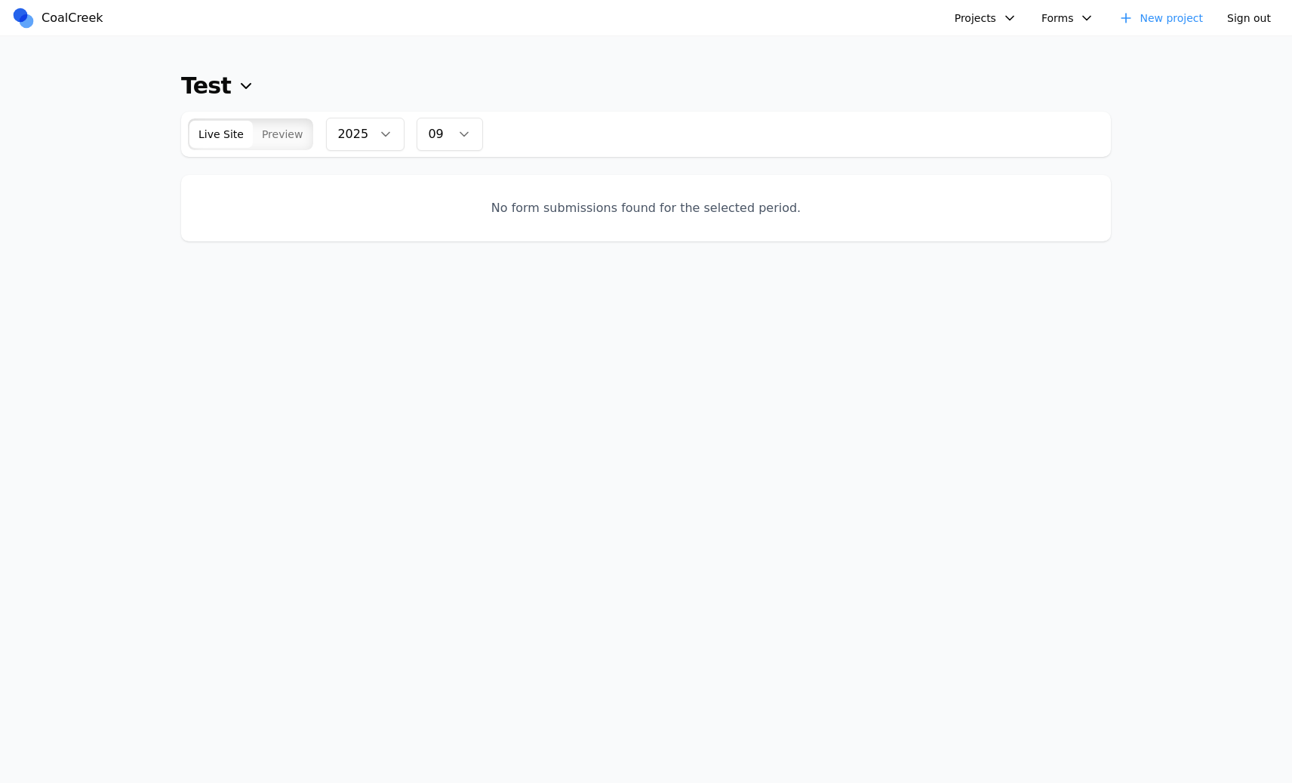
click at [637, 178] on div "No form submissions found for the selected period." at bounding box center [645, 208] width 929 height 66
click at [301, 146] on button "Preview" at bounding box center [283, 134] width 60 height 27
click at [254, 146] on div "button" at bounding box center [282, 134] width 59 height 27
click at [225, 136] on span "Live Site" at bounding box center [220, 134] width 45 height 15
click at [257, 136] on button "Preview" at bounding box center [283, 134] width 60 height 27
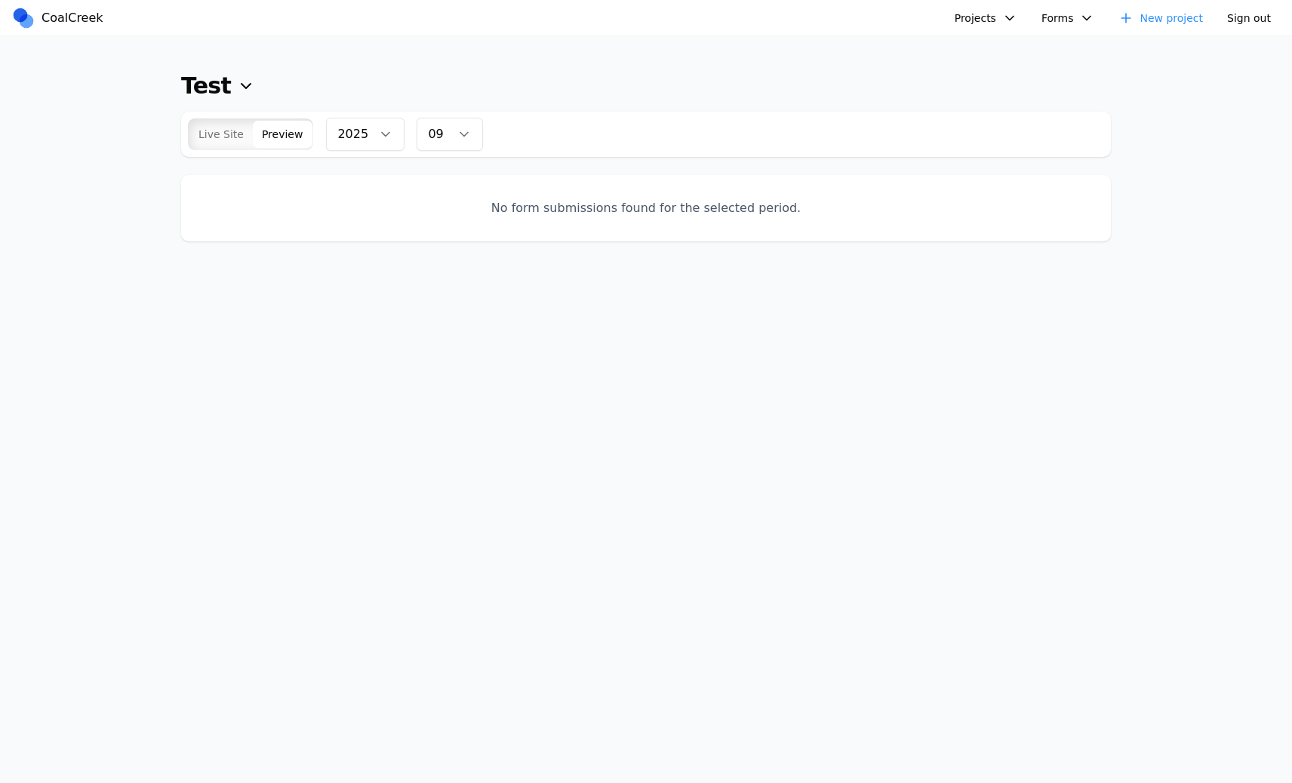
click at [218, 134] on span "Live Site" at bounding box center [220, 134] width 45 height 15
click at [311, 143] on div "Live Site Preview 2025 2025 09 01 02 03 04 05 06 07 08 09 10 11 12" at bounding box center [645, 134] width 929 height 45
click at [283, 135] on span "Preview" at bounding box center [282, 134] width 41 height 15
click at [244, 131] on button "Live Site" at bounding box center [220, 134] width 63 height 27
click at [289, 130] on span "Preview" at bounding box center [282, 134] width 41 height 15
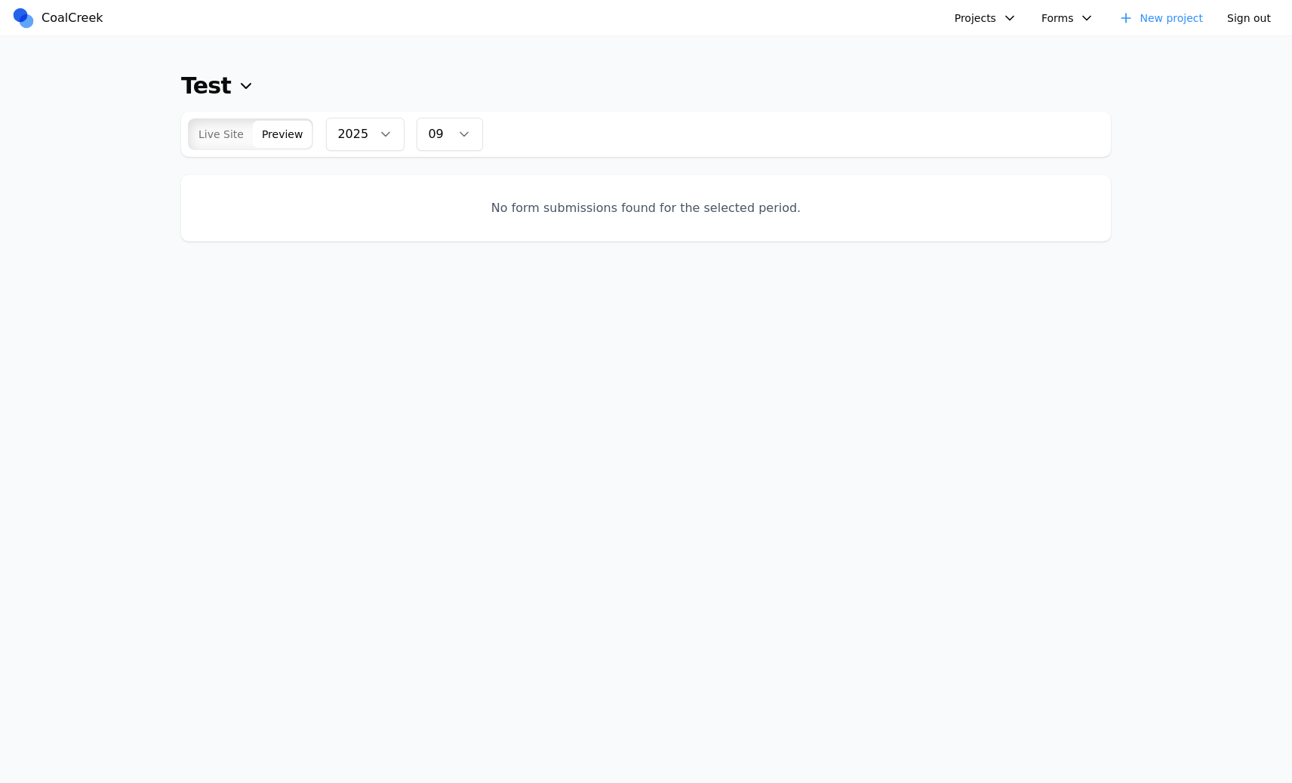
click at [244, 144] on button "Live Site" at bounding box center [220, 134] width 63 height 27
type button "live"
